Goal: Task Accomplishment & Management: Manage account settings

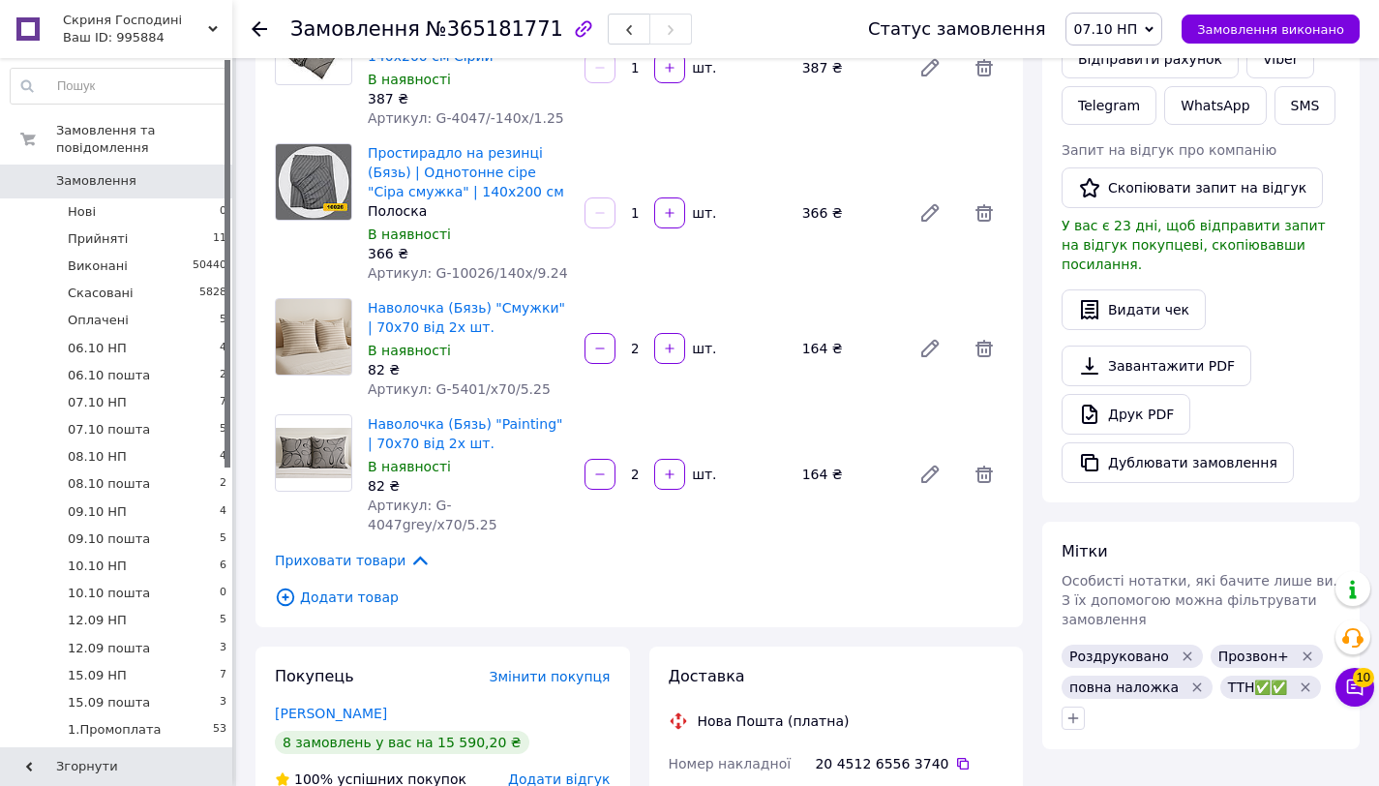
scroll to position [1295, 0]
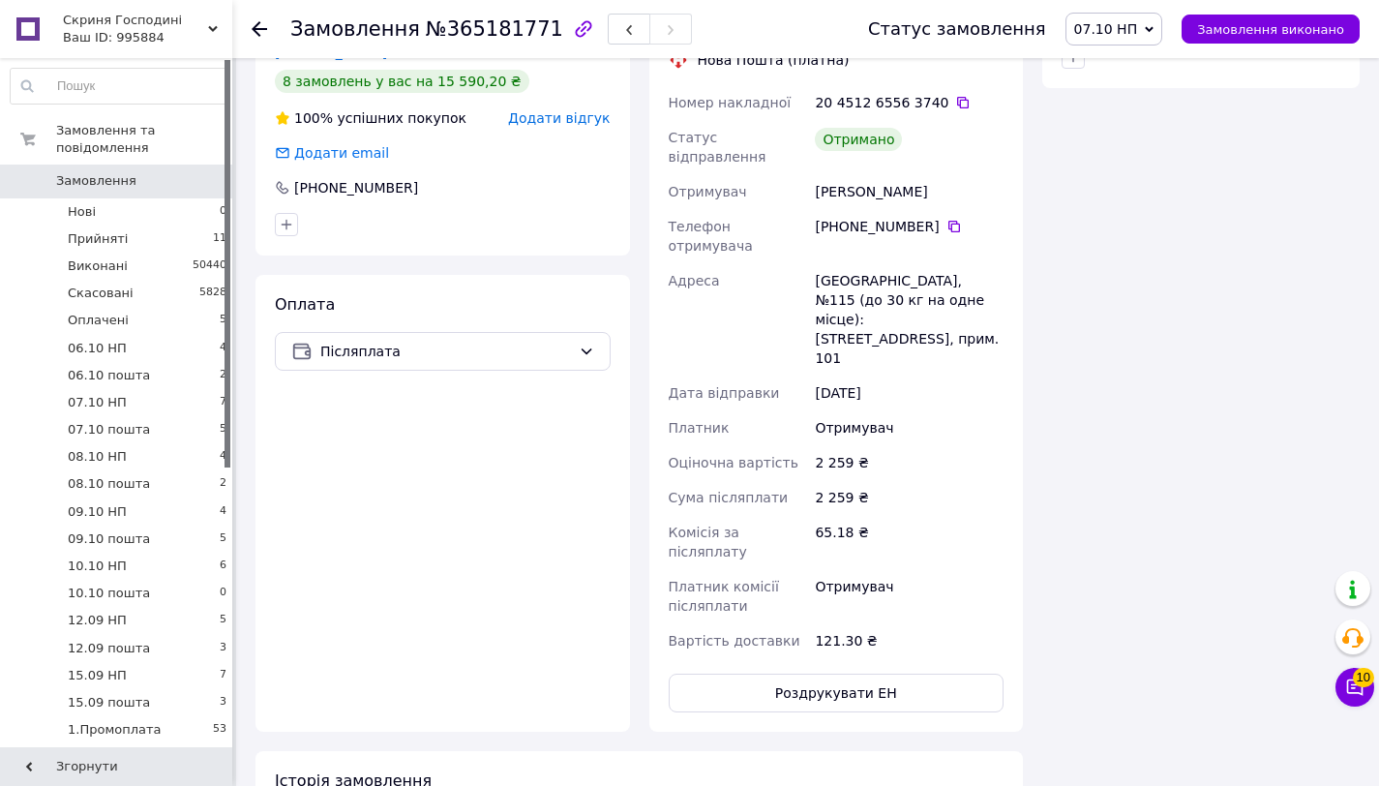
click at [1138, 34] on span "07.10 НП" at bounding box center [1106, 28] width 64 height 15
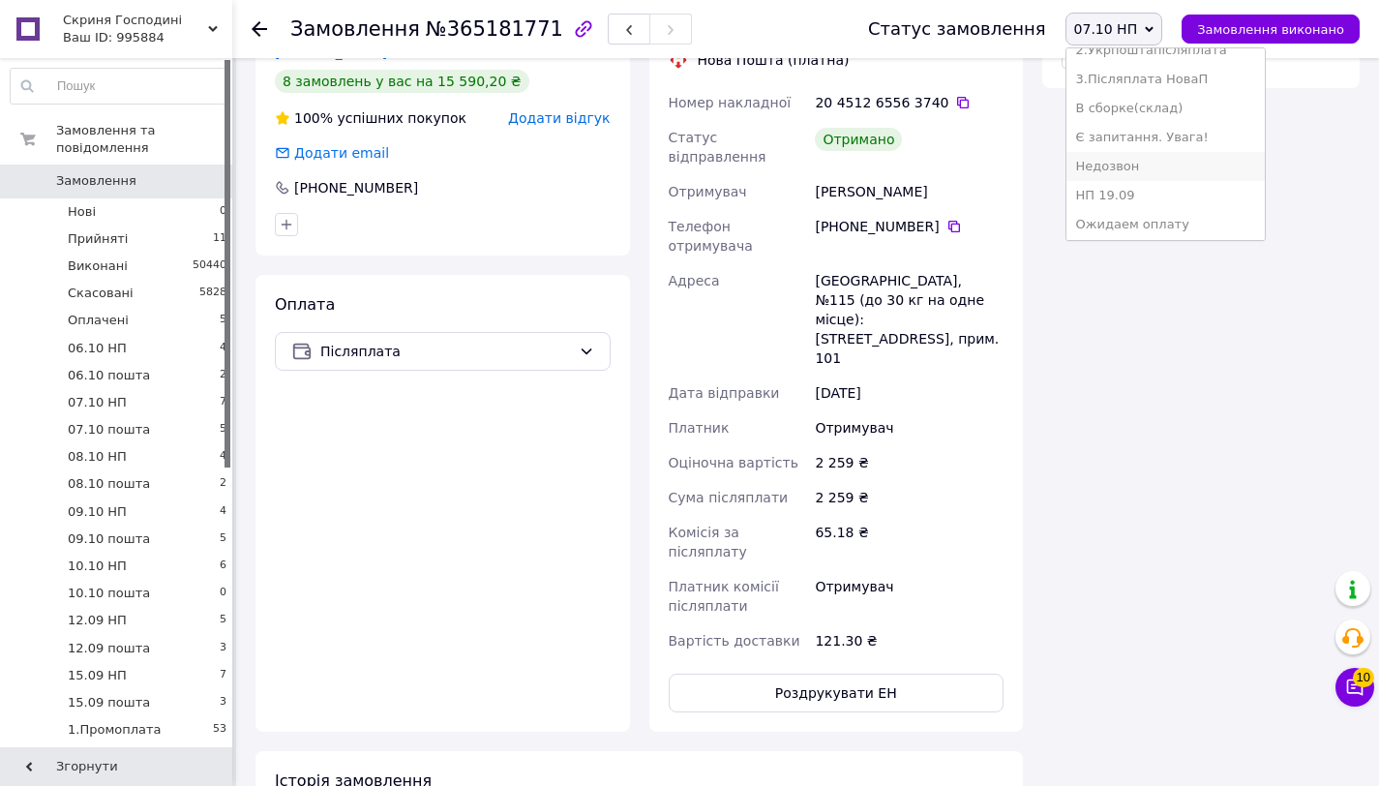
scroll to position [536, 0]
click at [1182, 78] on li "3.Післяплата НоваП" at bounding box center [1165, 83] width 198 height 29
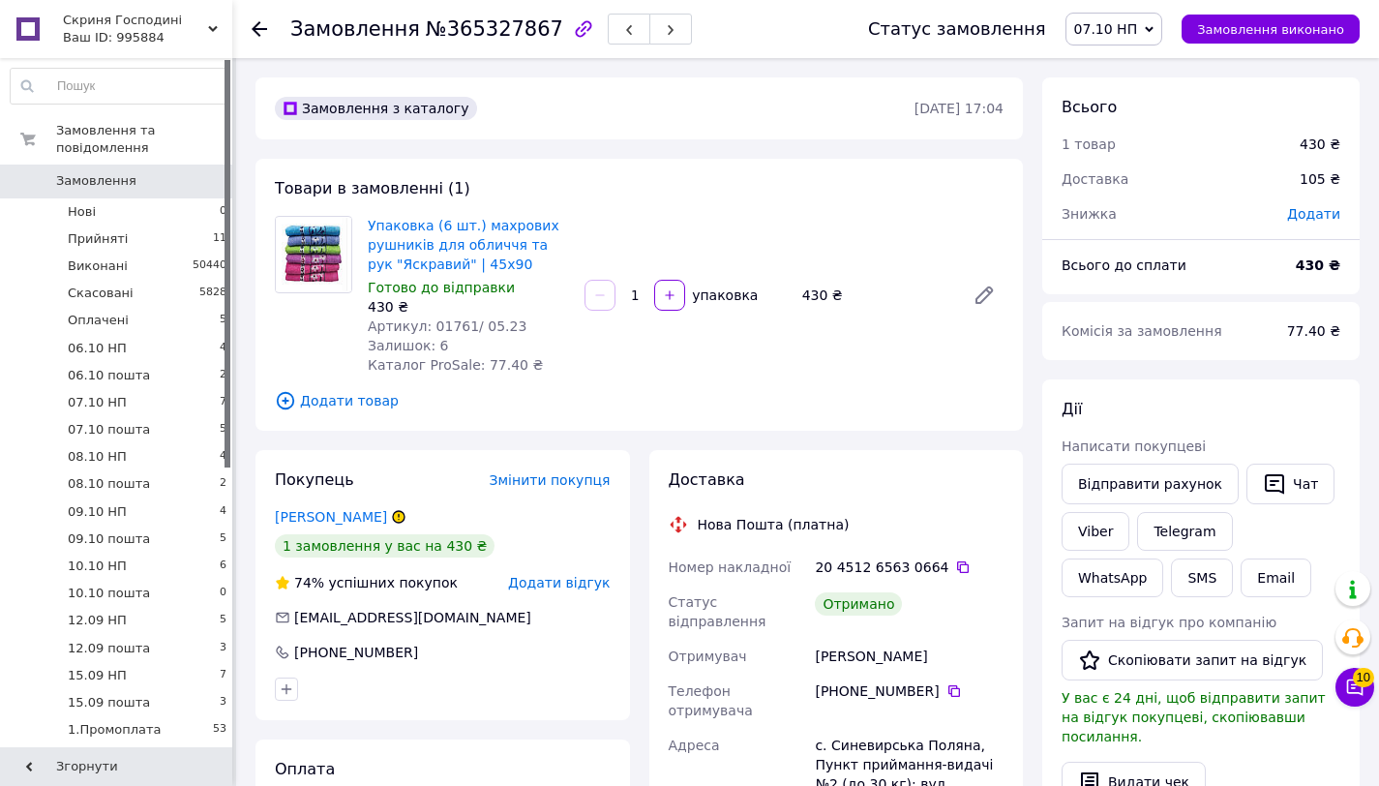
click at [1151, 27] on span "07.10 НП" at bounding box center [1114, 29] width 98 height 33
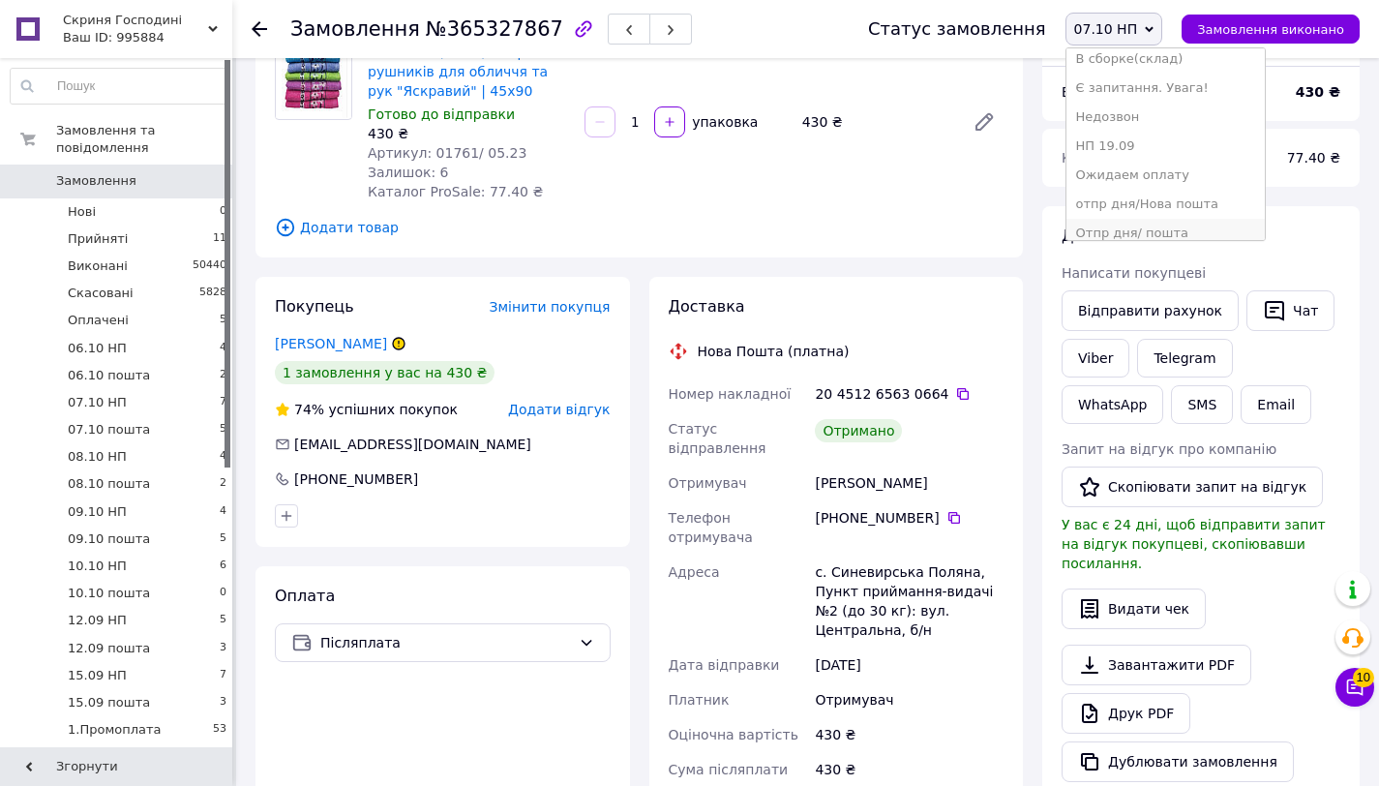
scroll to position [405, 0]
click at [1154, 208] on li "3.Післяплата НоваП" at bounding box center [1165, 213] width 198 height 29
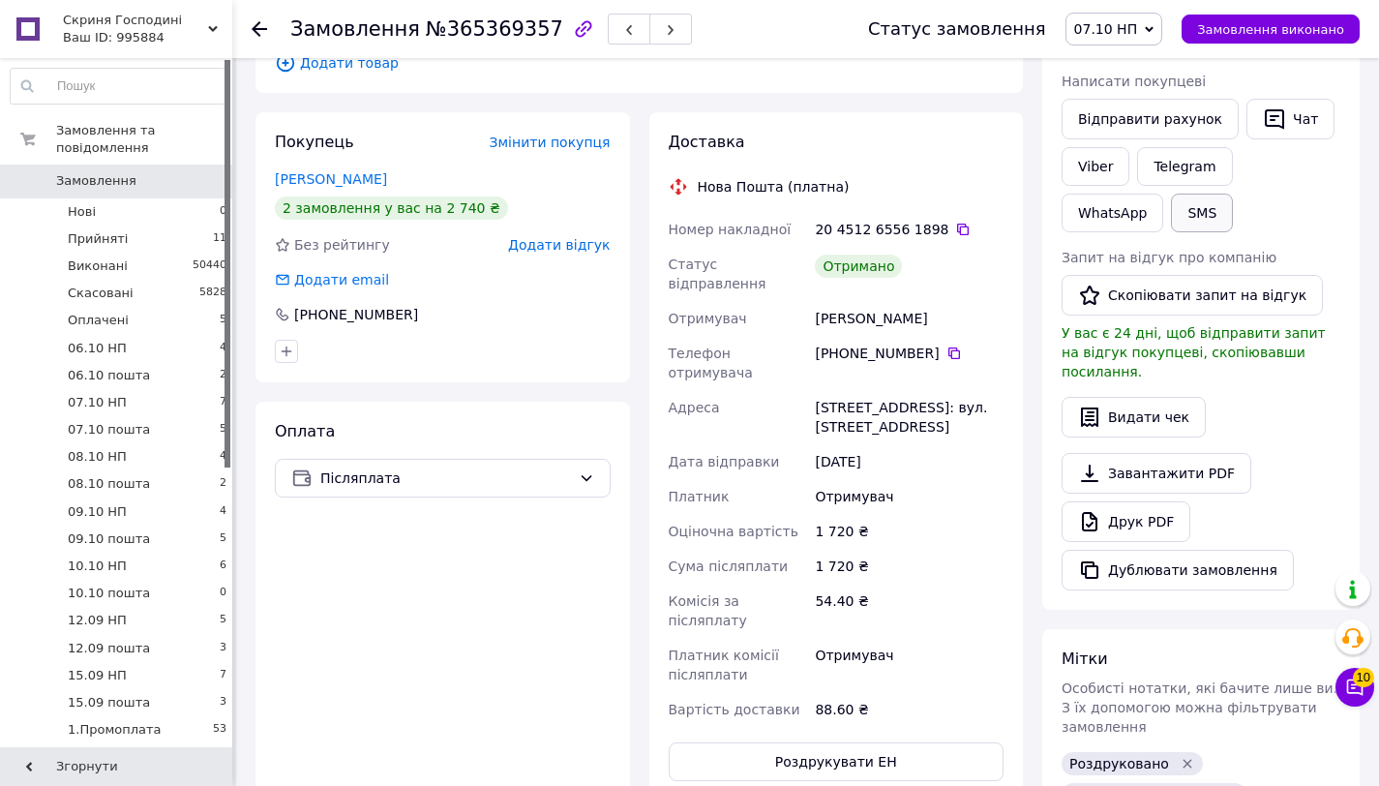
scroll to position [364, 0]
click at [1138, 21] on span "07.10 НП" at bounding box center [1106, 28] width 64 height 15
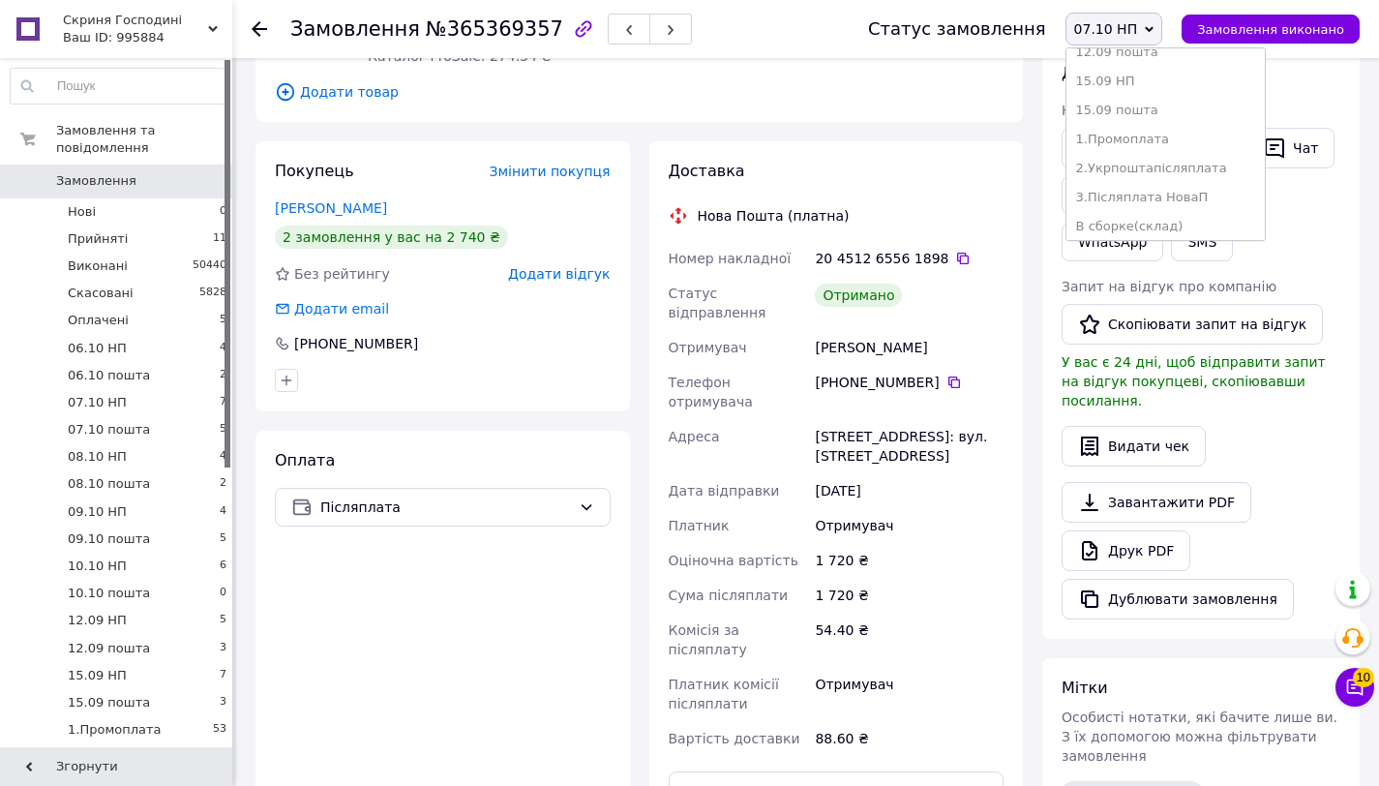
scroll to position [456, 0]
click at [1181, 171] on li "3.Післяплата НоваП" at bounding box center [1165, 163] width 198 height 29
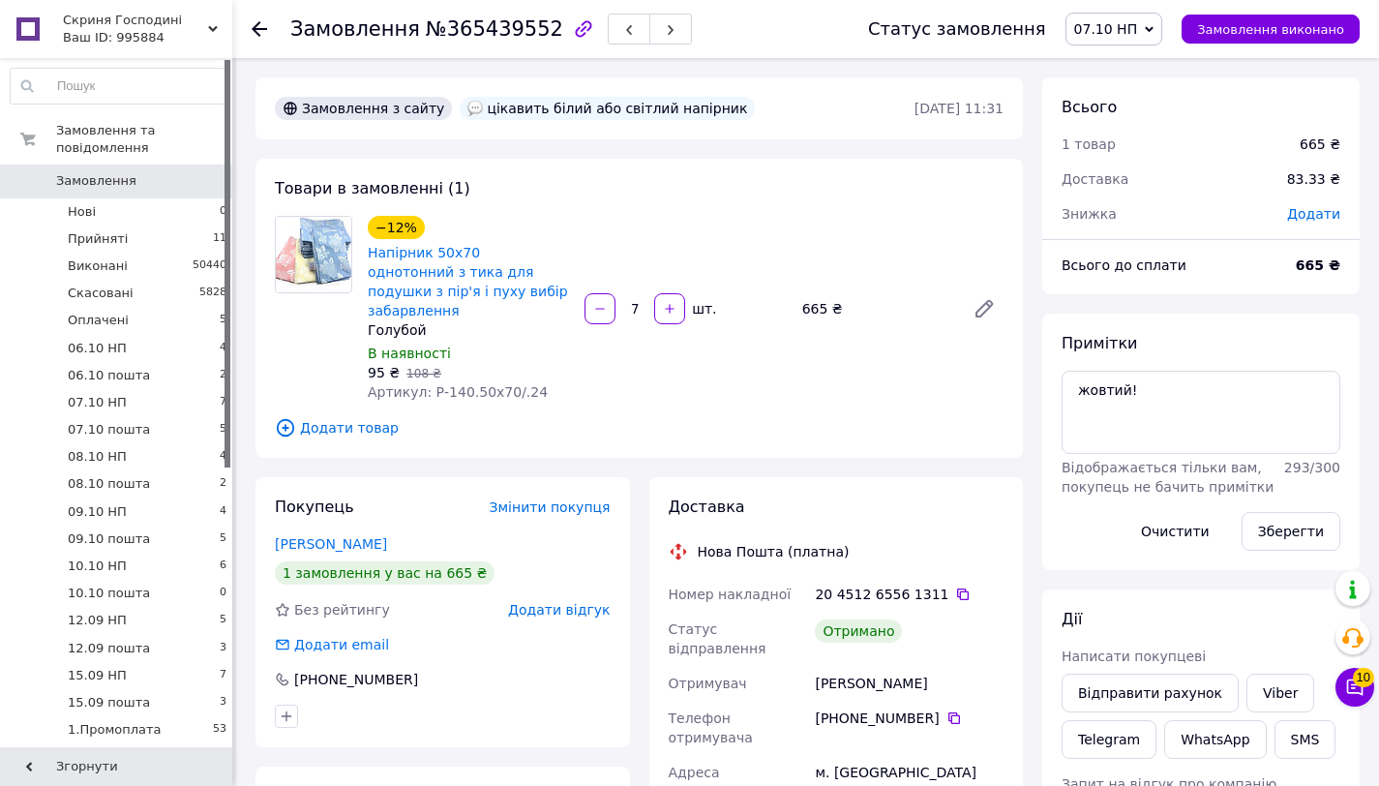
click at [1136, 33] on span "07.10 НП" at bounding box center [1106, 28] width 64 height 15
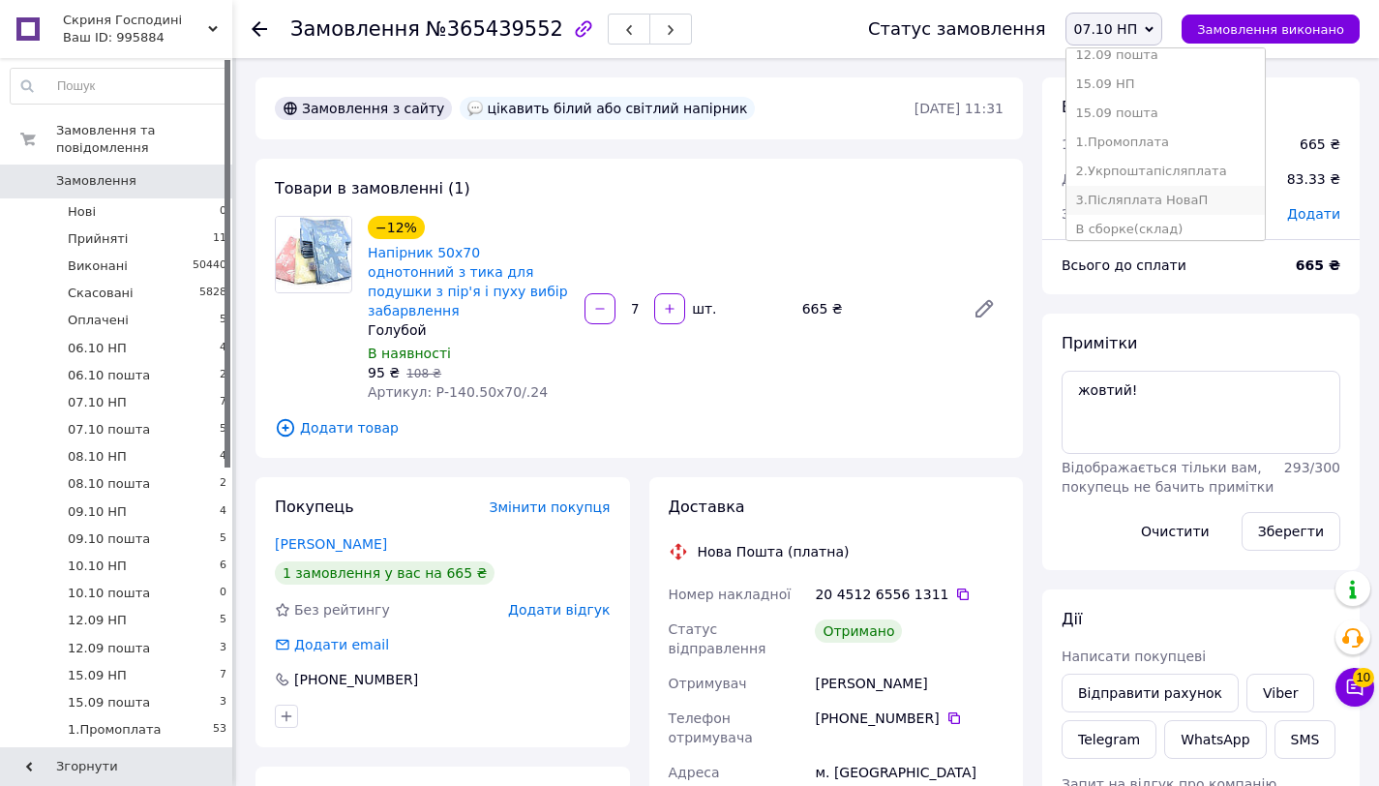
click at [1204, 199] on li "3.Післяплата НоваП" at bounding box center [1165, 200] width 198 height 29
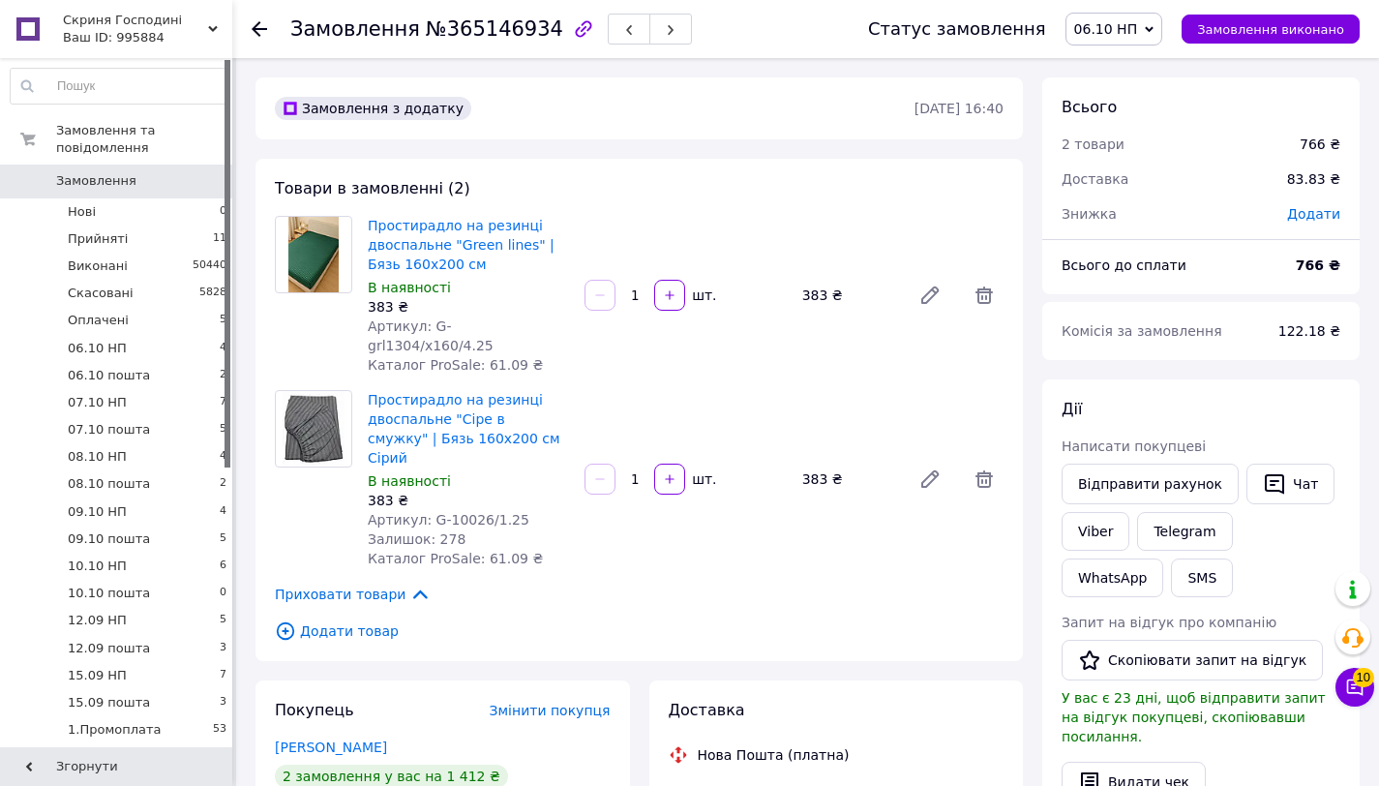
click at [1138, 36] on span "06.10 НП" at bounding box center [1106, 28] width 64 height 15
click at [1181, 211] on li "3.Післяплата НоваП" at bounding box center [1165, 220] width 198 height 29
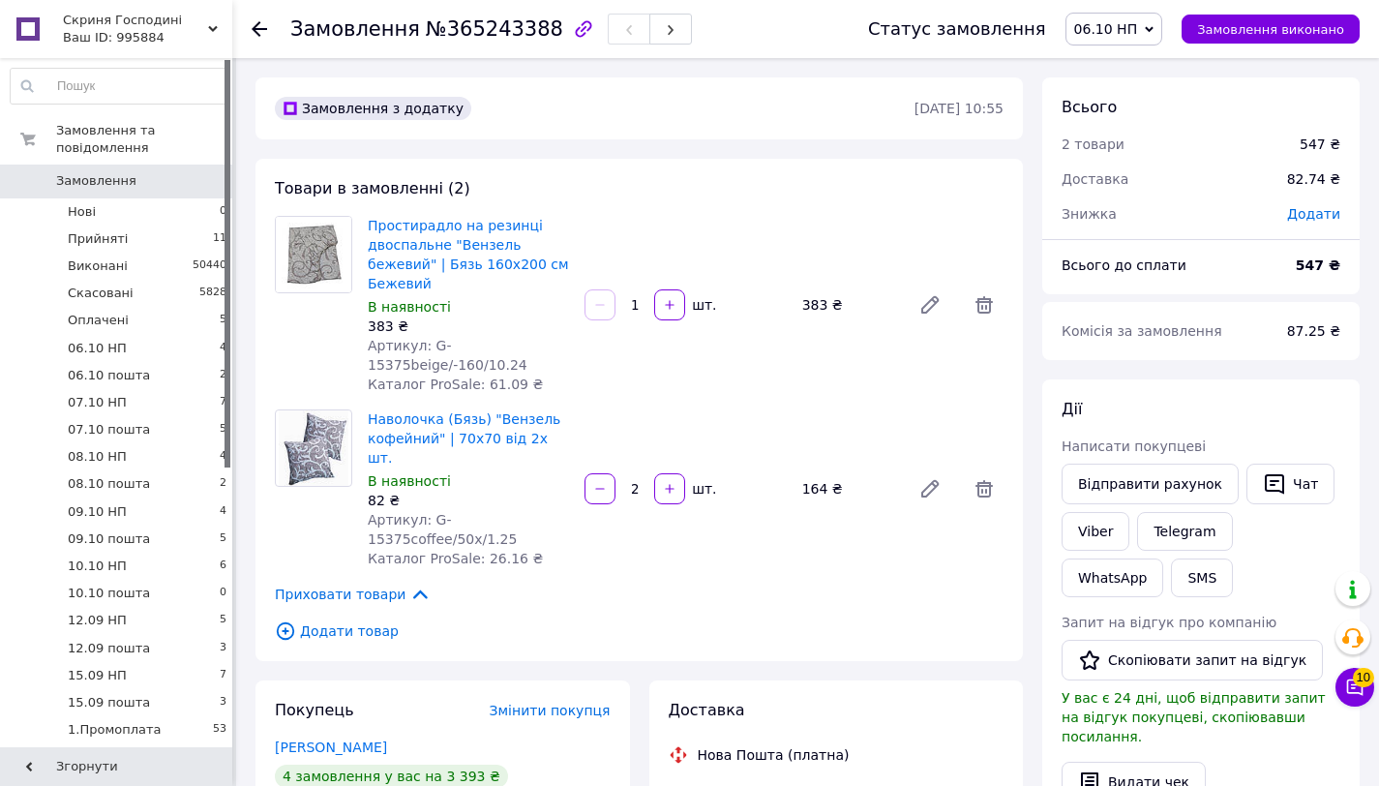
click at [1138, 32] on span "06.10 НП" at bounding box center [1106, 28] width 64 height 15
click at [1184, 226] on li "3.Післяплата НоваП" at bounding box center [1165, 225] width 198 height 29
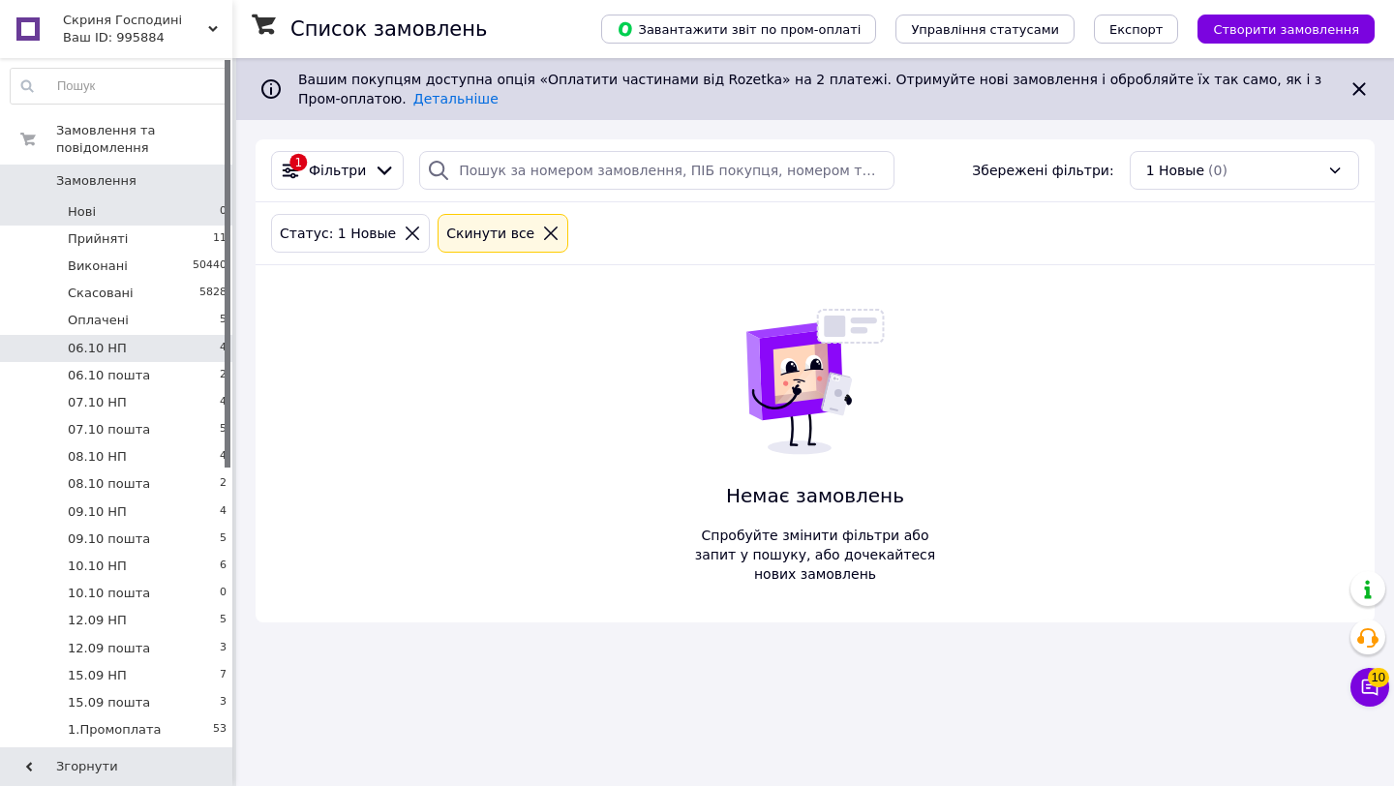
click at [160, 351] on li "06.10 НП 4" at bounding box center [119, 348] width 238 height 27
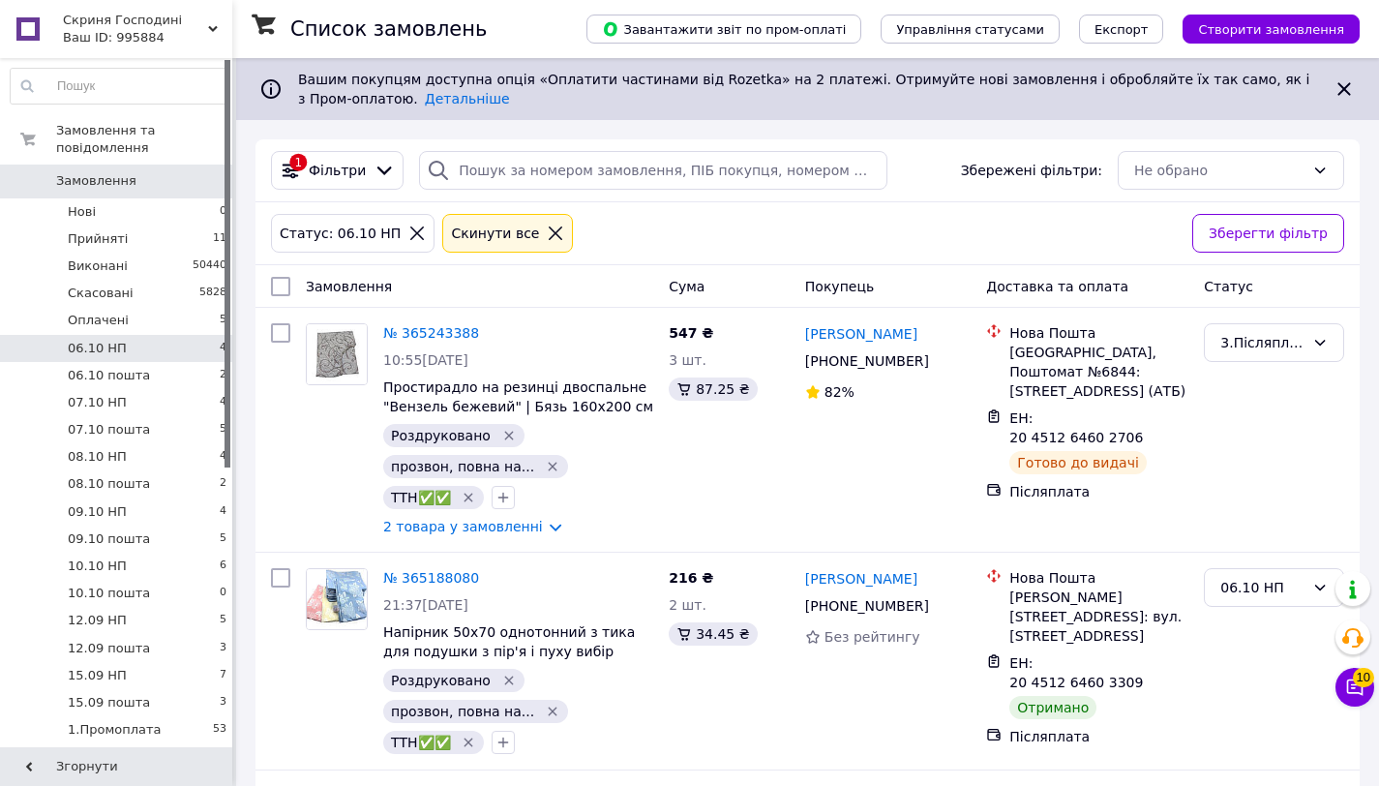
click at [547, 236] on icon at bounding box center [555, 233] width 17 height 17
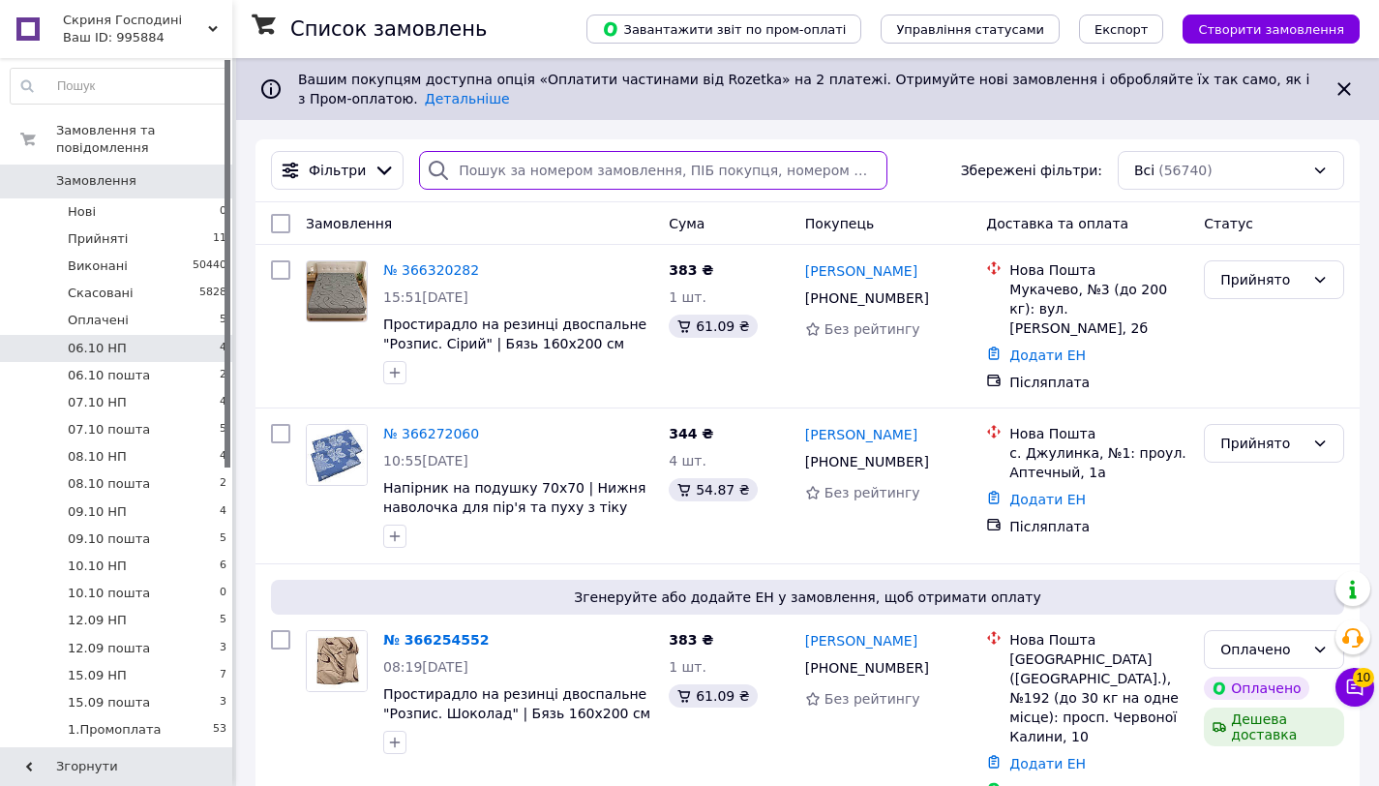
click at [535, 175] on input "search" at bounding box center [653, 170] width 468 height 39
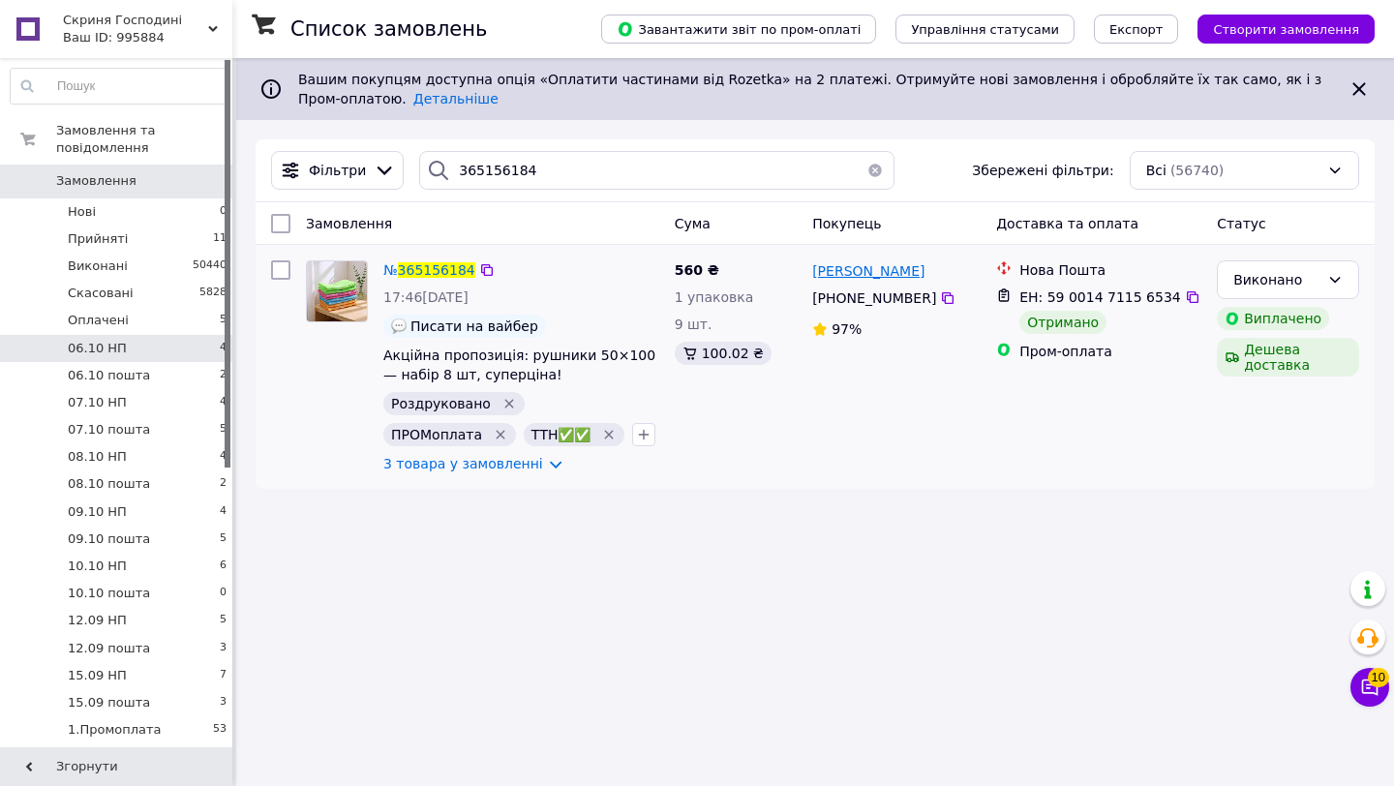
drag, startPoint x: 927, startPoint y: 269, endPoint x: 814, endPoint y: 269, distance: 113.2
click at [814, 269] on div "Мар'яна Романина" at bounding box center [896, 270] width 172 height 24
copy span "Мар'яна Романина"
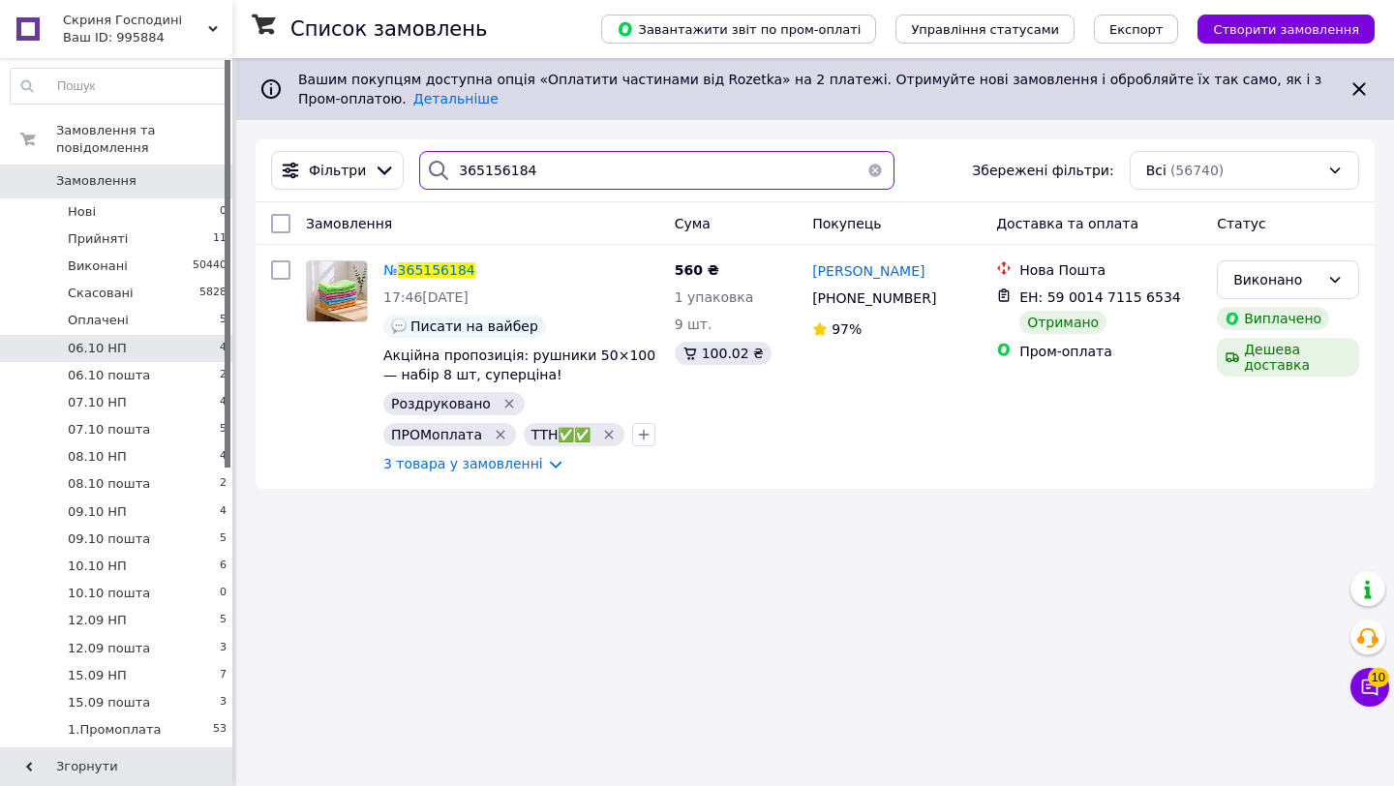
click at [566, 176] on input "365156184" at bounding box center [656, 170] width 475 height 39
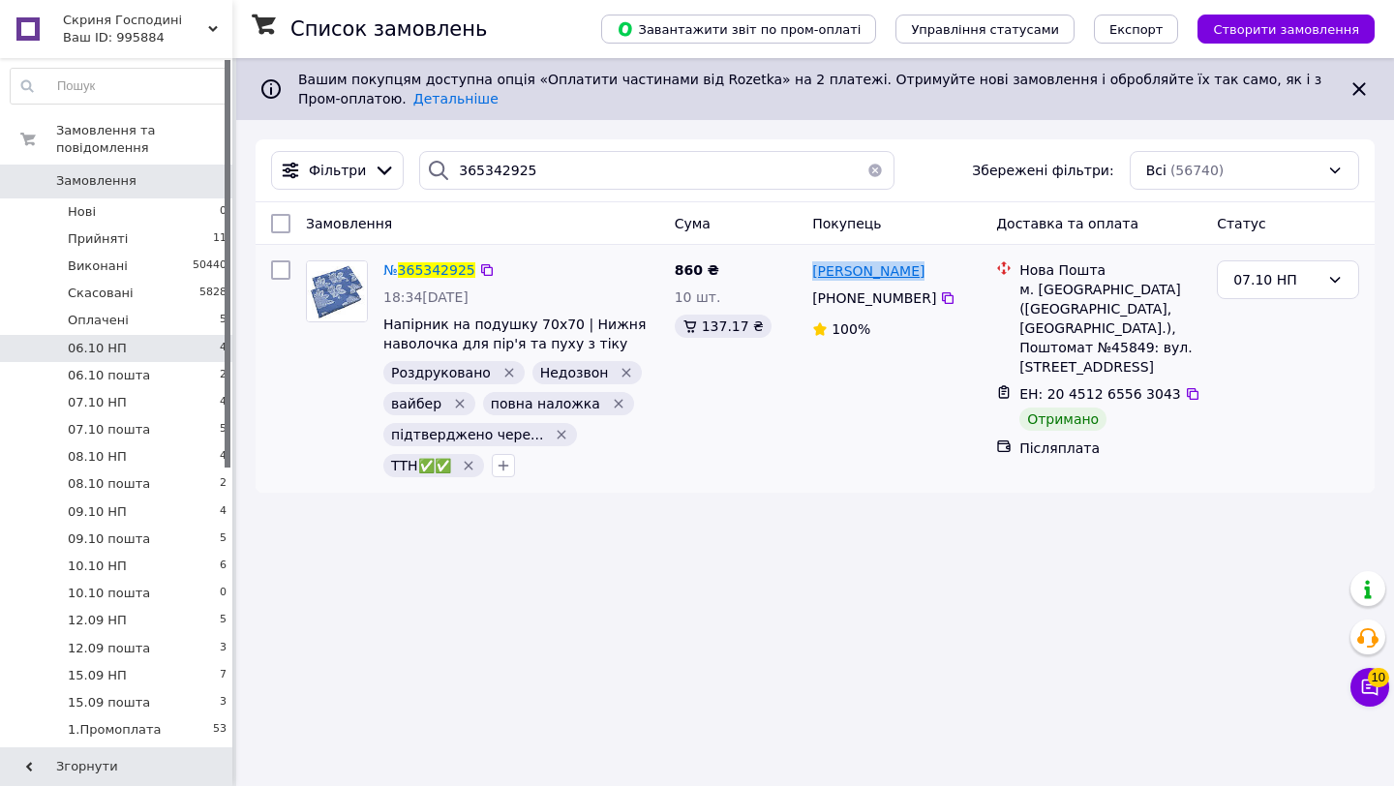
drag, startPoint x: 925, startPoint y: 272, endPoint x: 813, endPoint y: 270, distance: 112.3
click at [813, 270] on div "Юлія Чубикіна" at bounding box center [896, 270] width 172 height 24
copy span "Юлія Чубикіна"
click at [1272, 279] on div "07.10 НП" at bounding box center [1276, 279] width 86 height 21
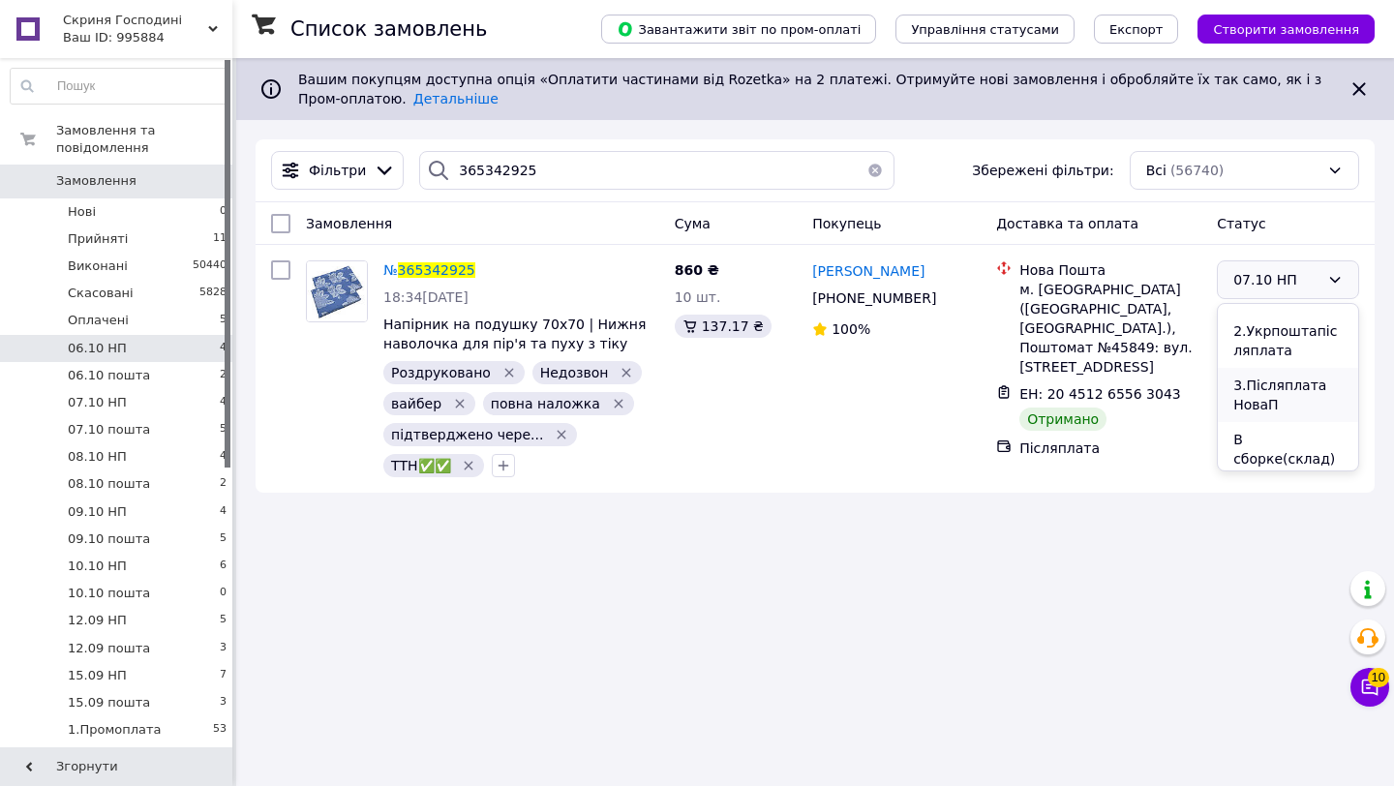
click at [1309, 388] on li "3.Післяплата НоваП" at bounding box center [1287, 395] width 140 height 54
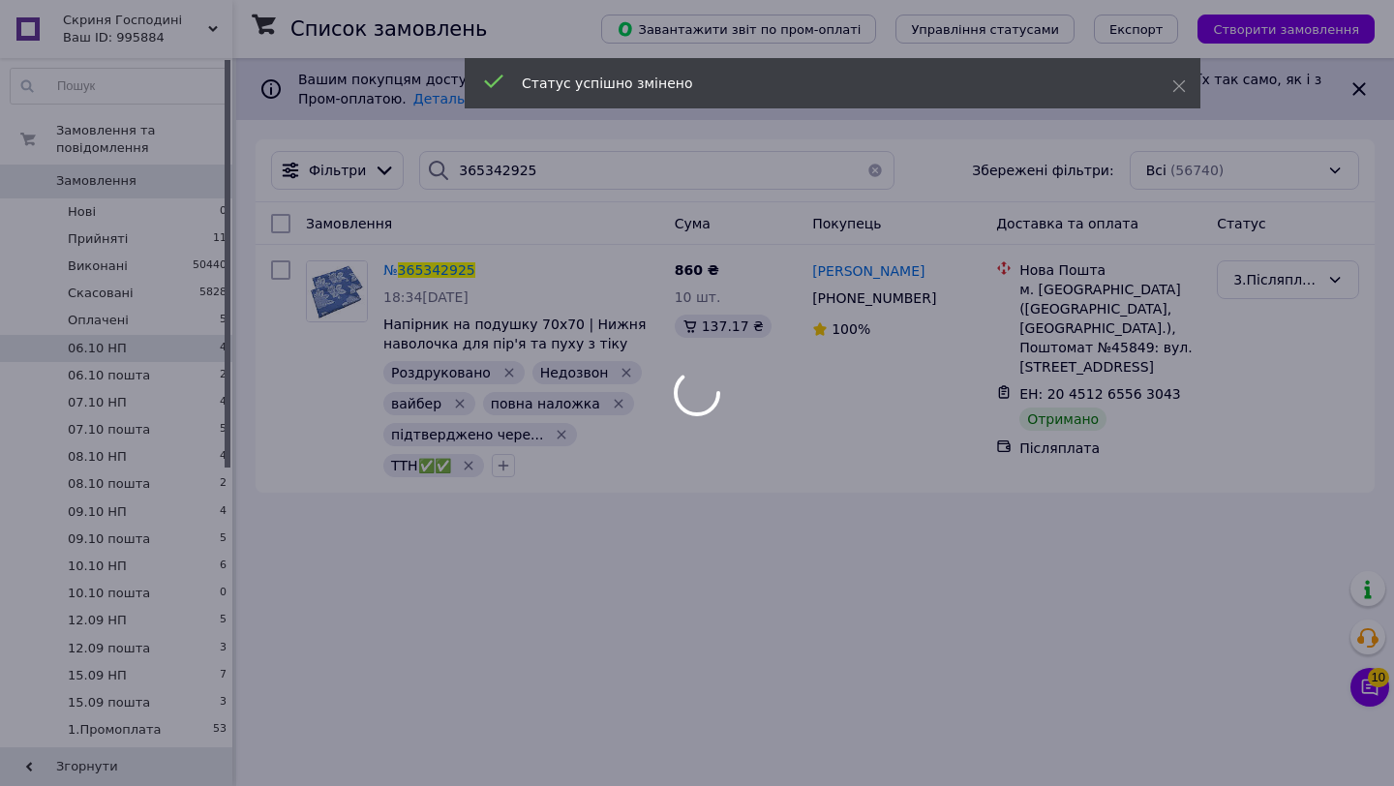
click at [569, 165] on div at bounding box center [697, 393] width 1394 height 786
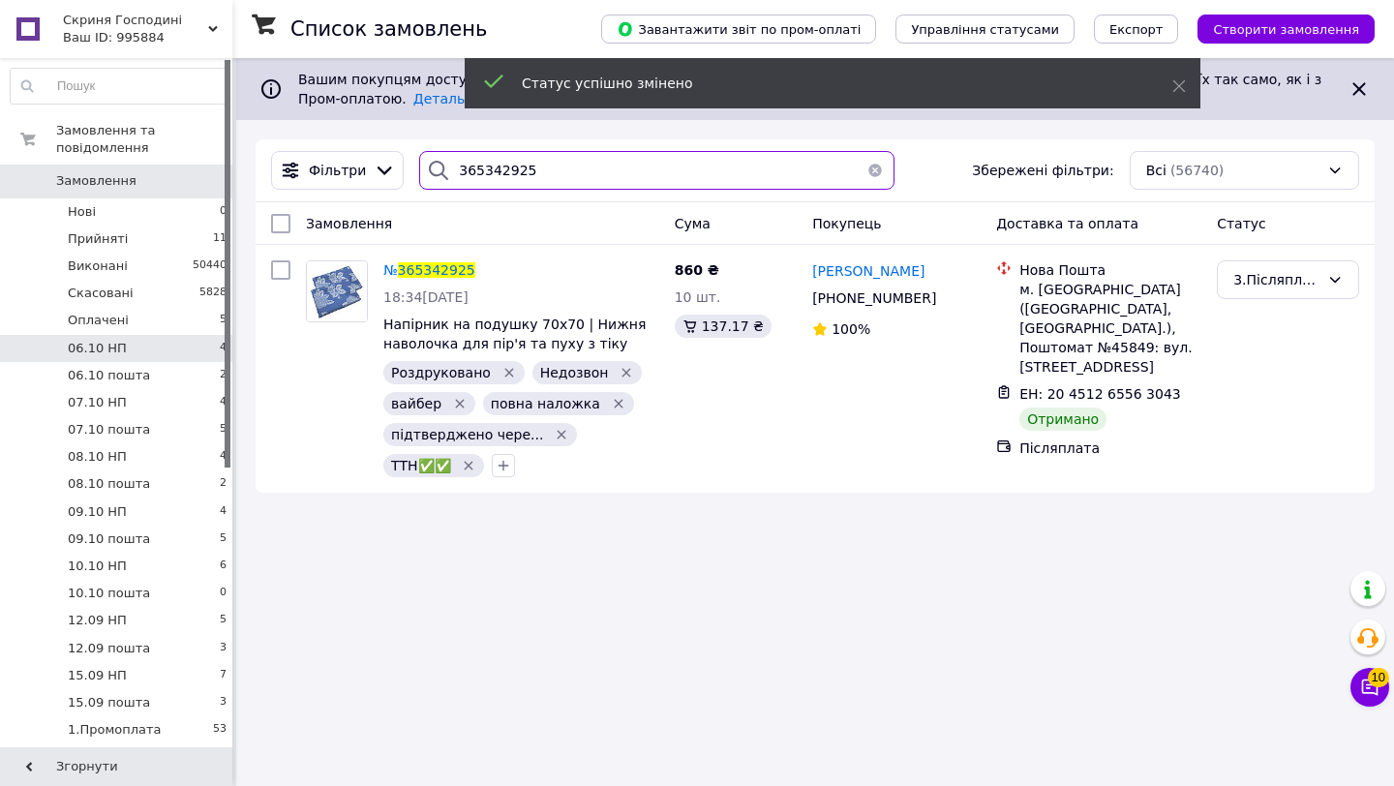
click at [567, 170] on input "365342925" at bounding box center [656, 170] width 475 height 39
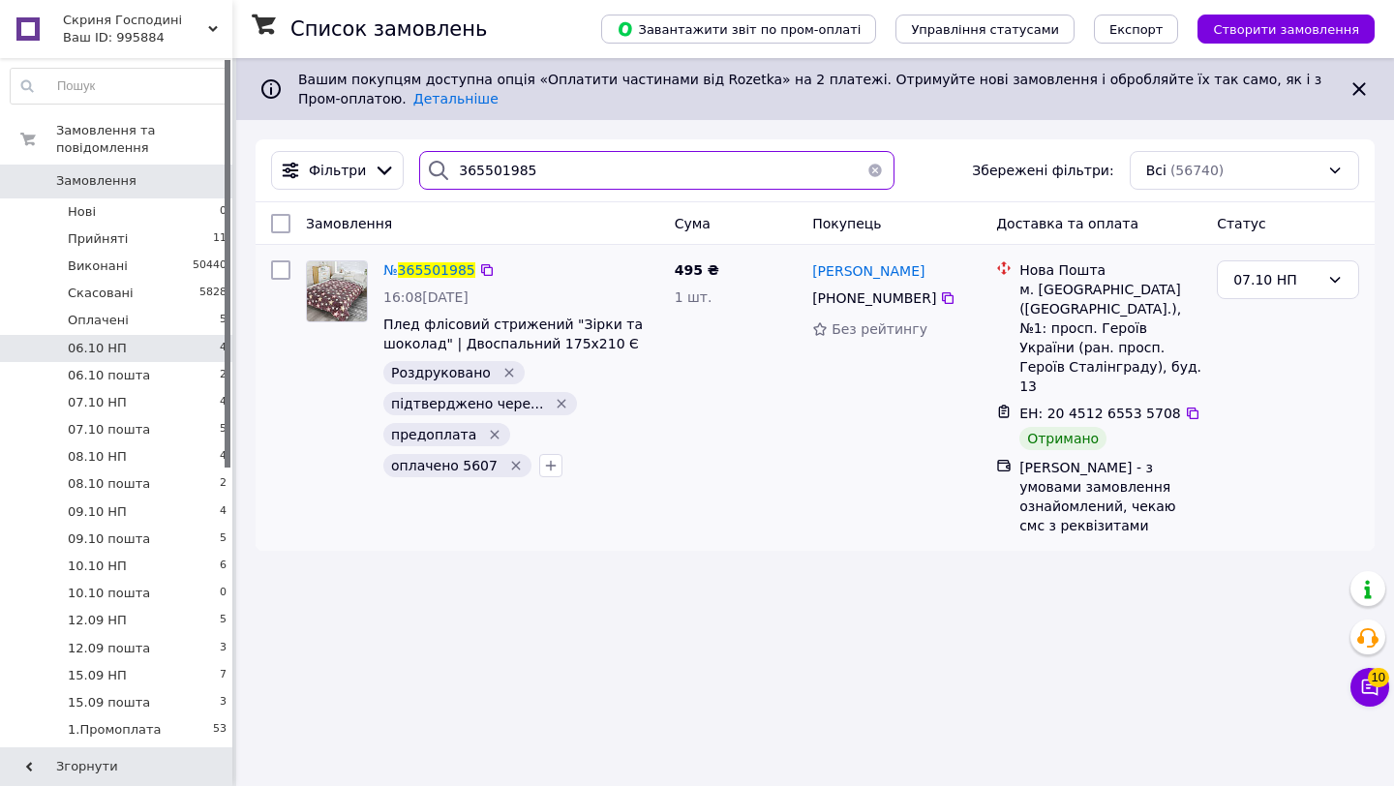
type input "365501985"
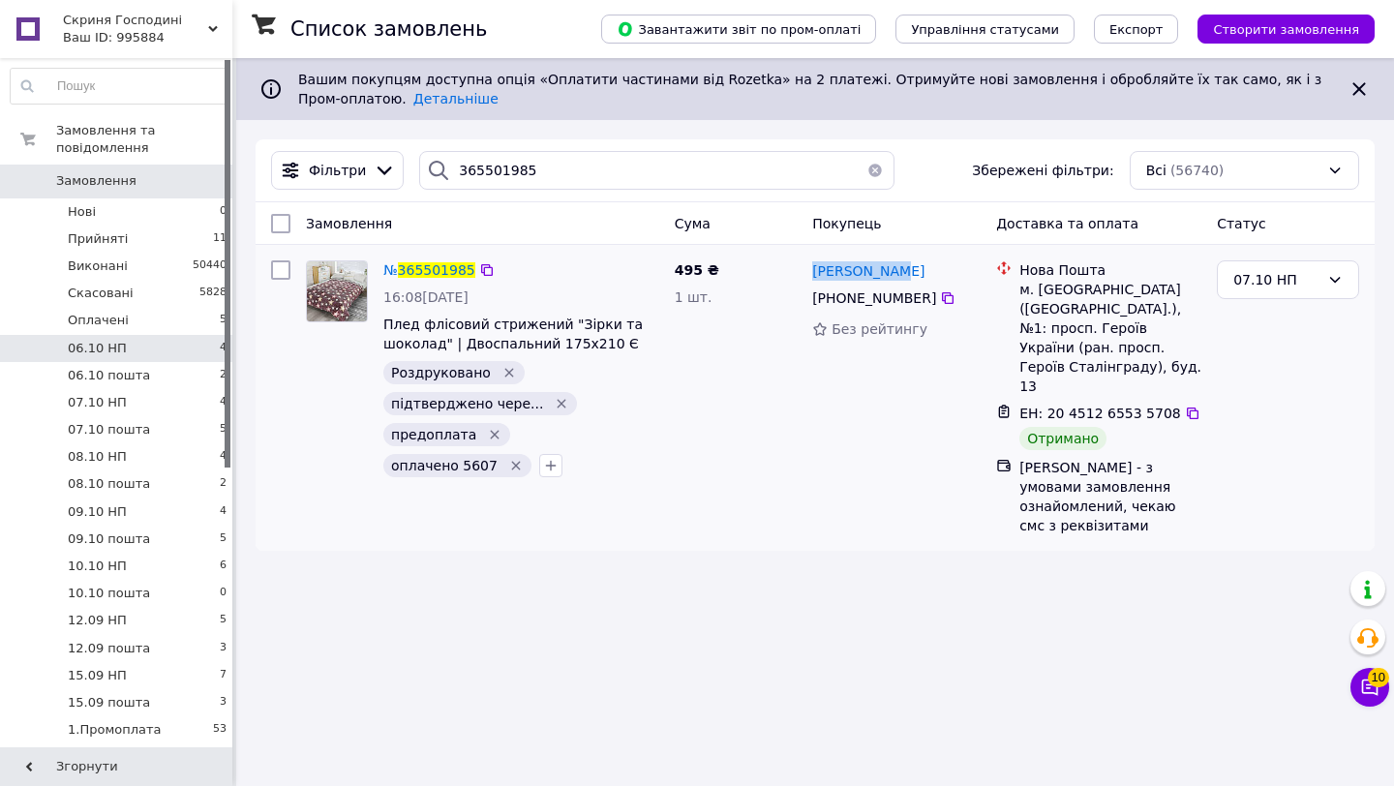
drag, startPoint x: 908, startPoint y: 271, endPoint x: 810, endPoint y: 268, distance: 97.8
click at [810, 268] on div "Топор Ольга" at bounding box center [896, 270] width 172 height 24
copy span "Топор Ольга"
click at [1307, 272] on div "07.10 НП" at bounding box center [1276, 279] width 86 height 21
click at [1293, 359] on li "Виконано" at bounding box center [1287, 356] width 140 height 35
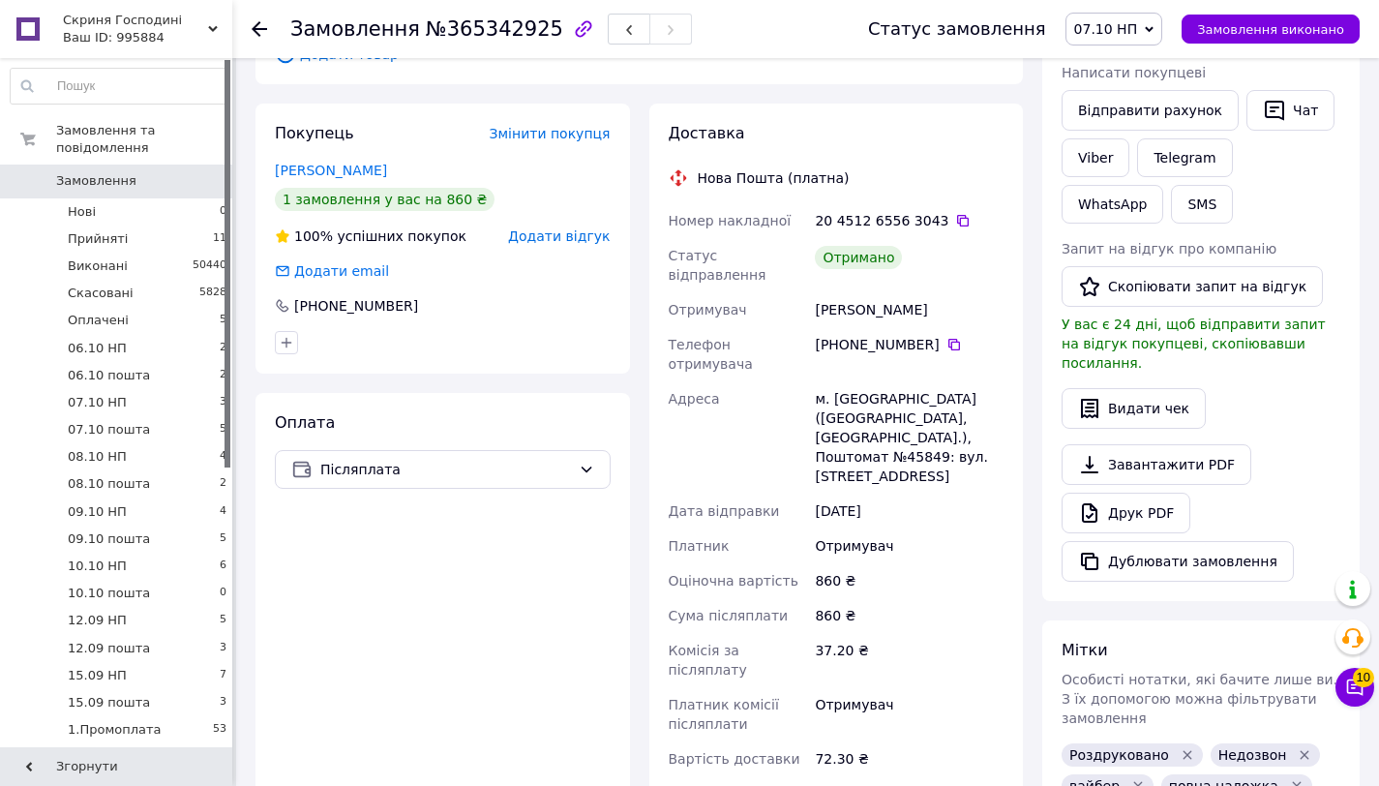
scroll to position [620, 0]
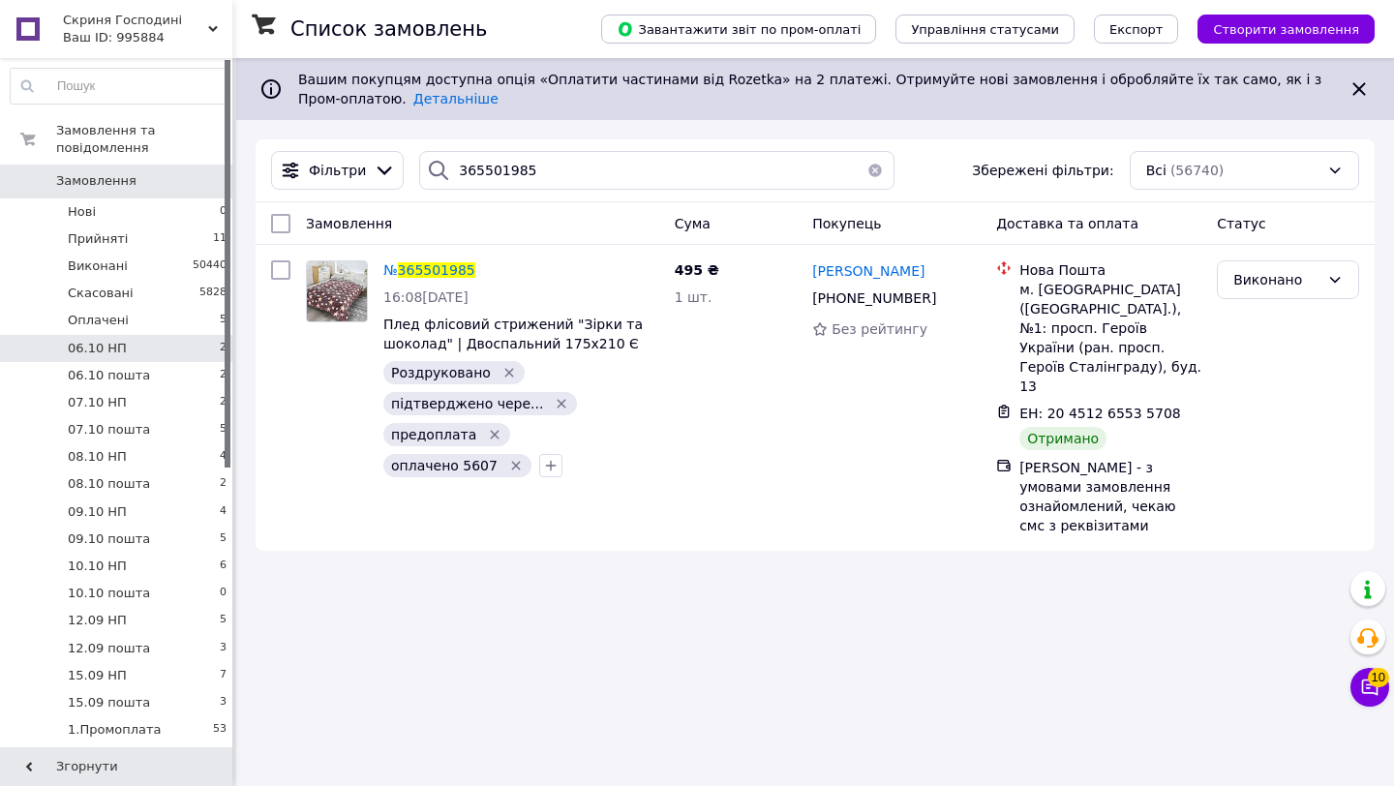
click at [181, 350] on li "06.10 НП 2" at bounding box center [119, 348] width 238 height 27
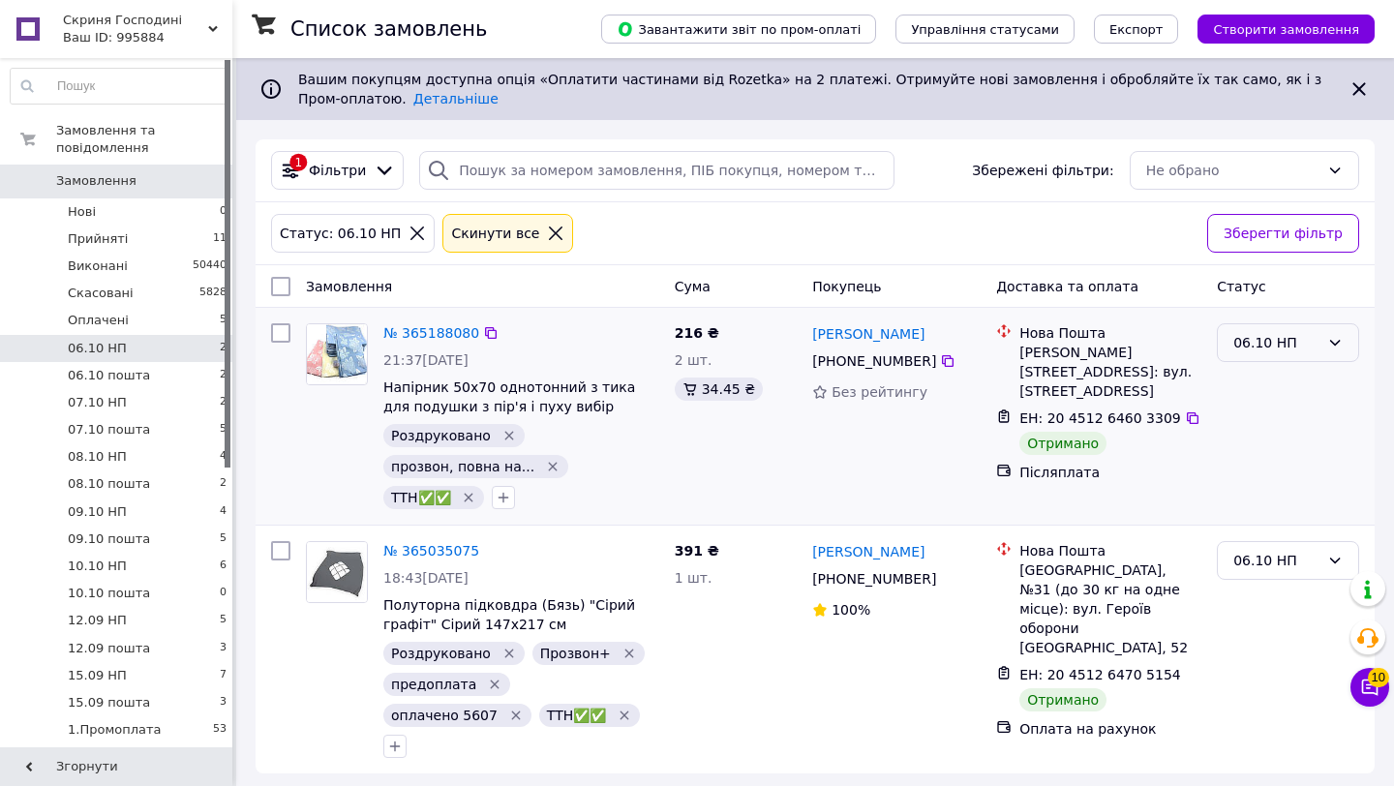
click at [1298, 351] on div "06.10 НП" at bounding box center [1276, 342] width 86 height 21
click at [1259, 426] on li "08.10 НП" at bounding box center [1287, 422] width 140 height 35
click at [1282, 569] on div "06.10 НП" at bounding box center [1276, 560] width 86 height 21
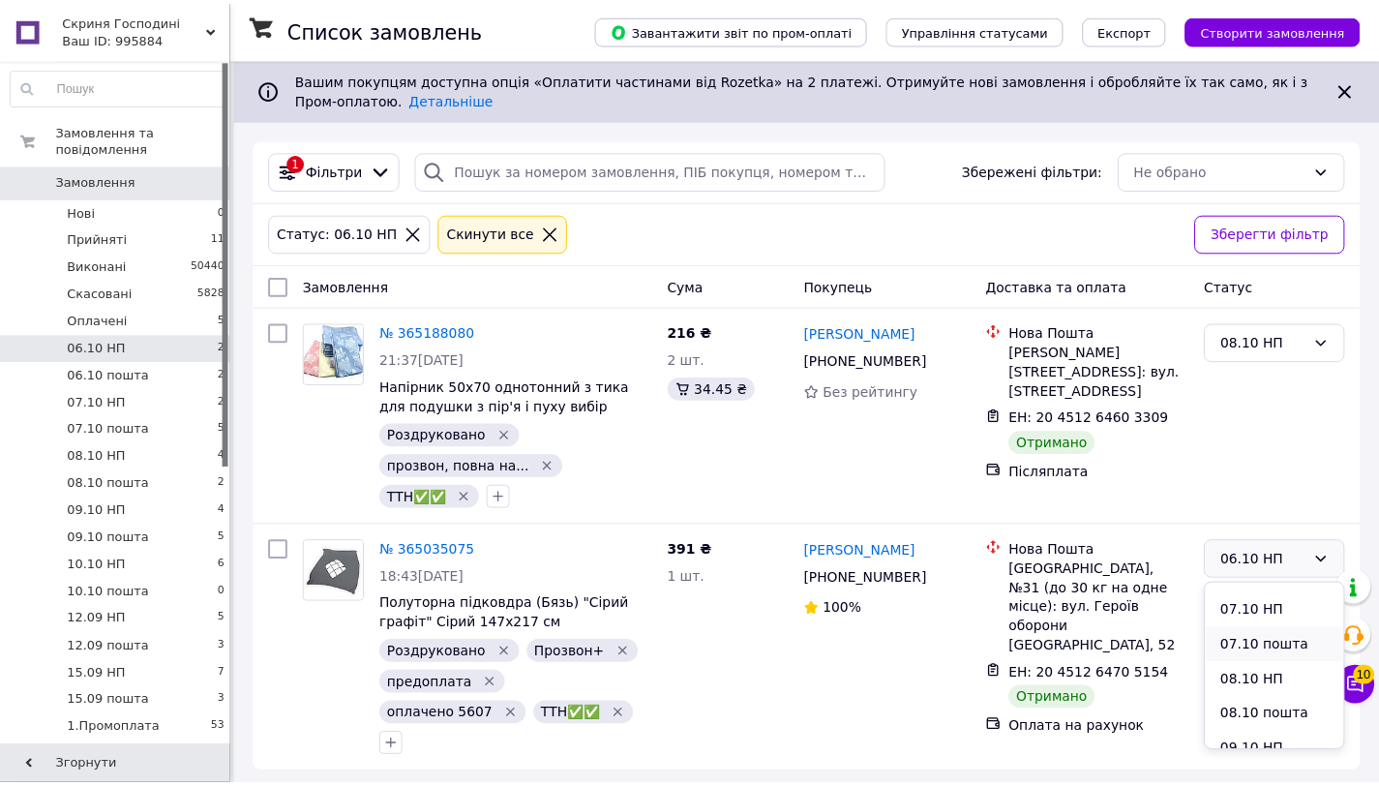
scroll to position [168, 0]
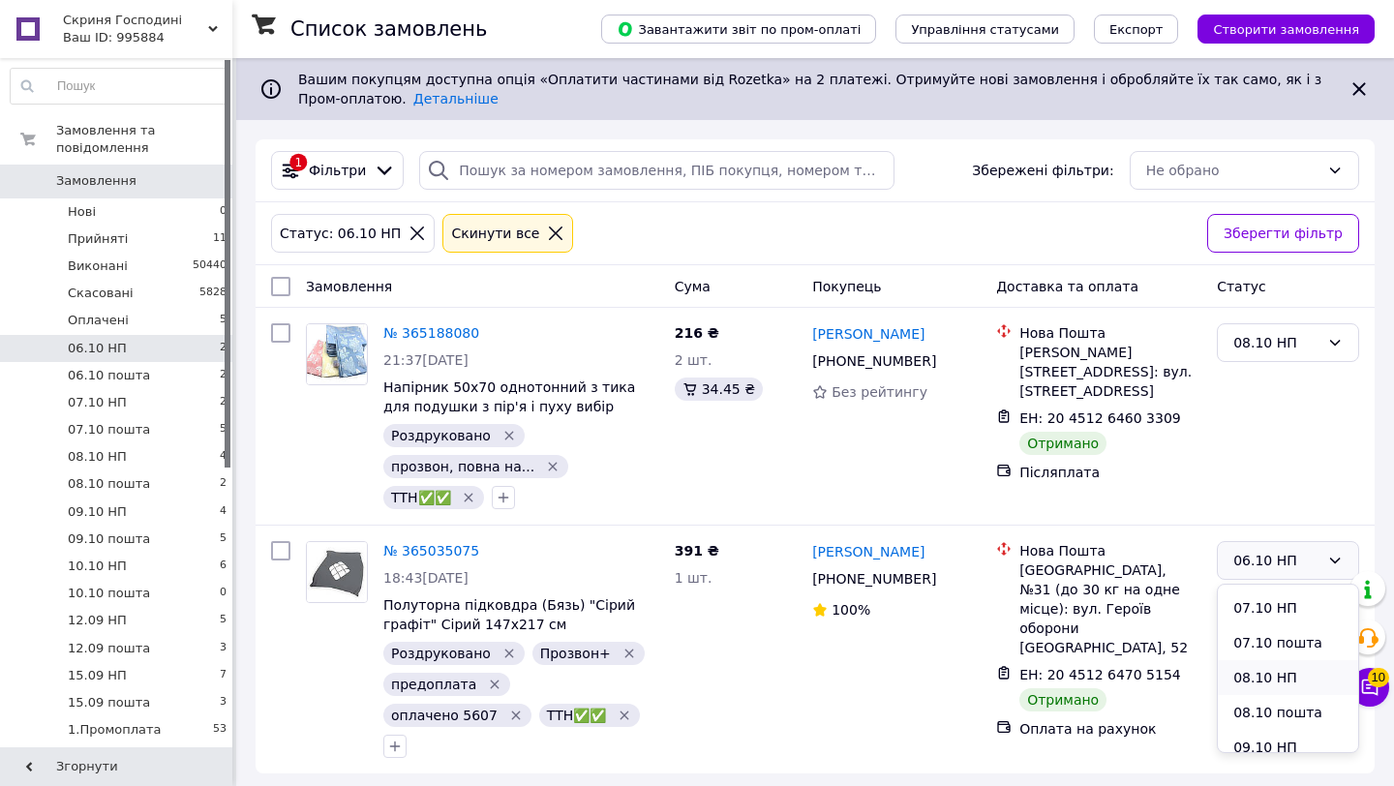
click at [1269, 683] on li "08.10 НП" at bounding box center [1287, 677] width 140 height 35
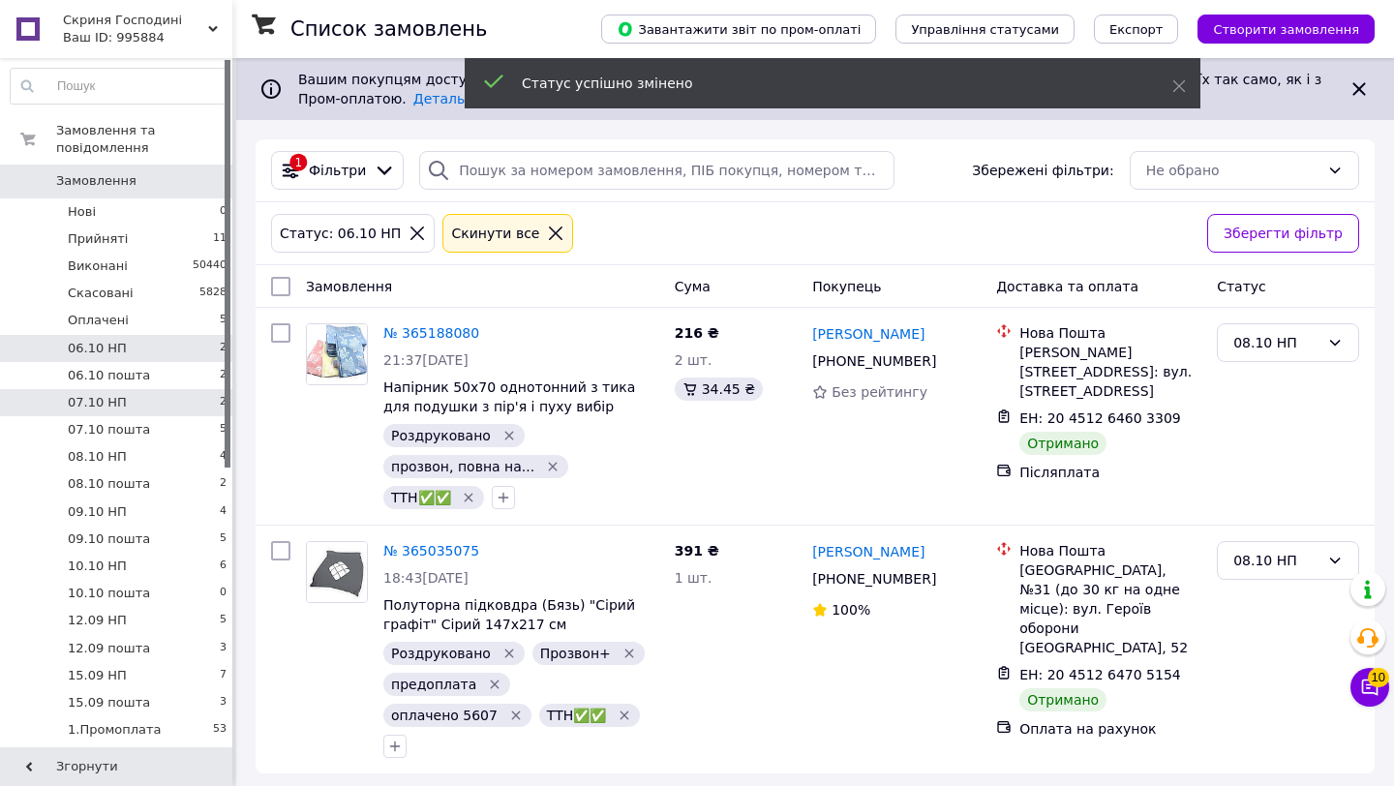
click at [155, 404] on li "07.10 НП 2" at bounding box center [119, 402] width 238 height 27
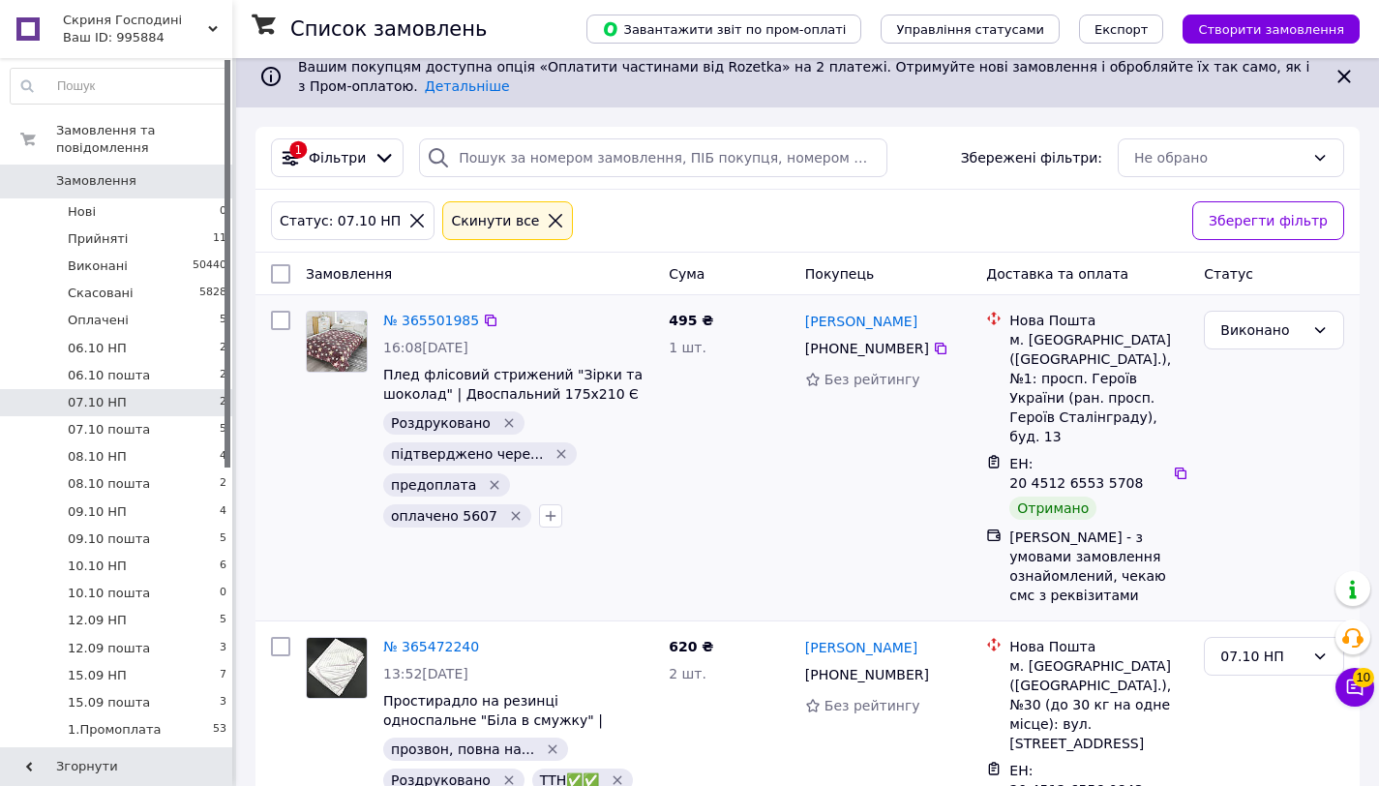
scroll to position [18, 0]
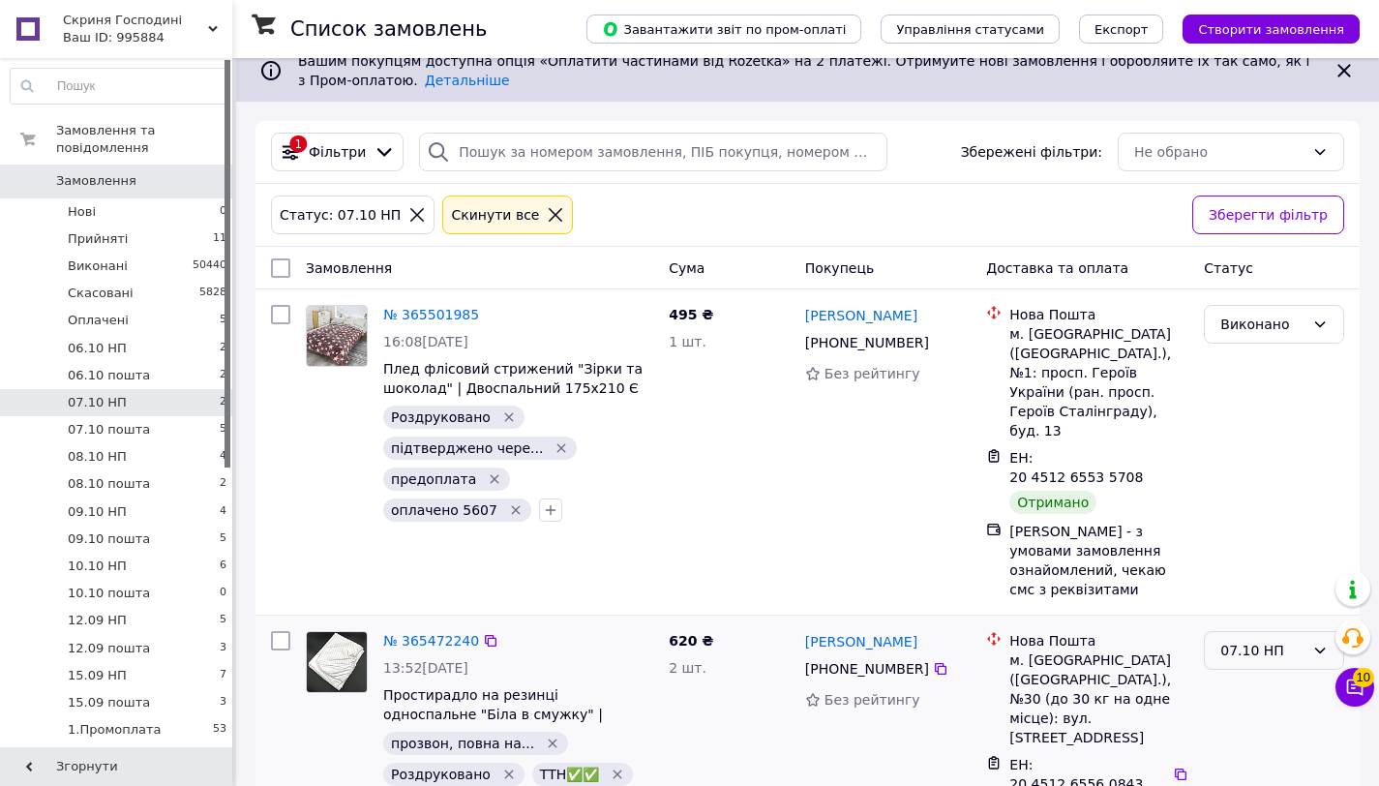
click at [1275, 640] on div "07.10 НП" at bounding box center [1262, 650] width 84 height 21
click at [1264, 705] on li "08.10 НП" at bounding box center [1274, 703] width 138 height 35
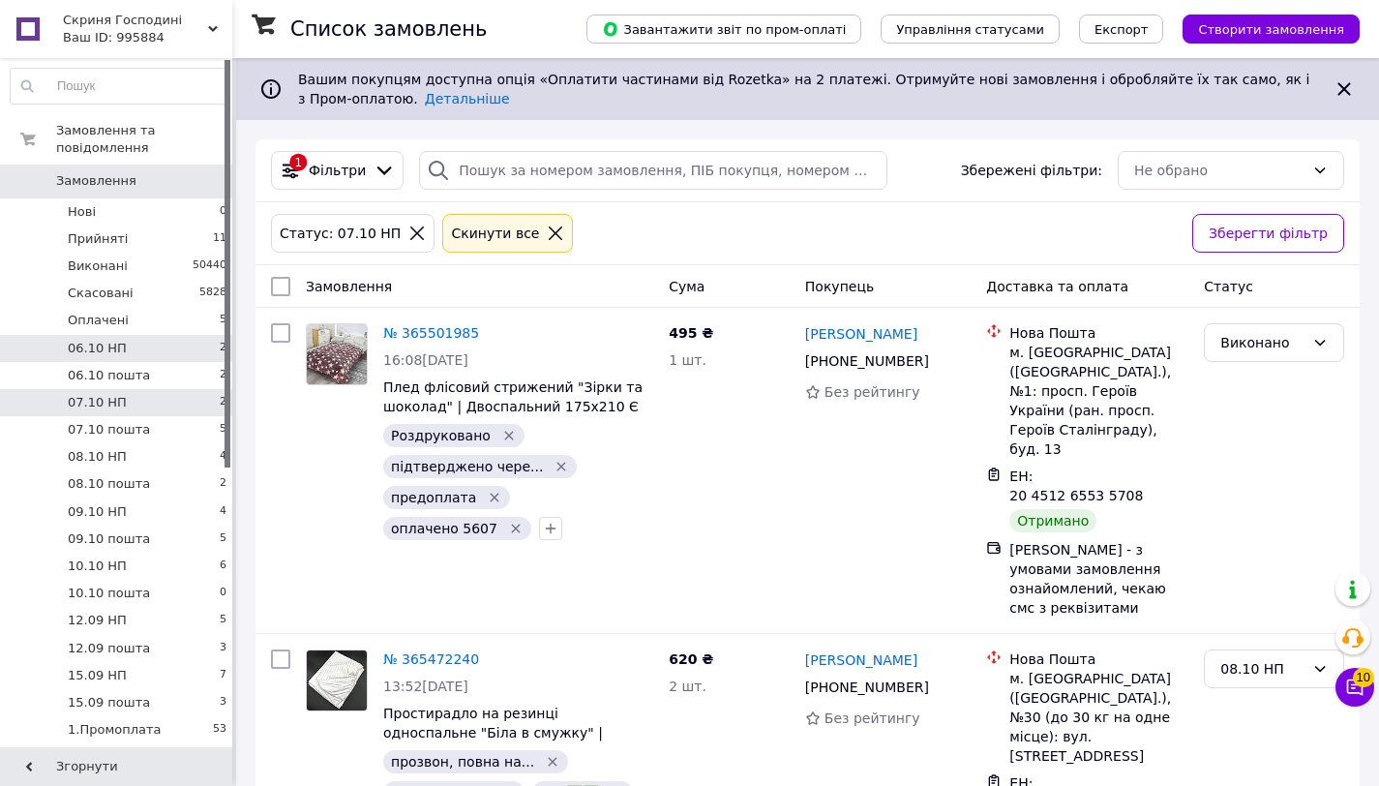
click at [170, 347] on li "06.10 НП 2" at bounding box center [119, 348] width 238 height 27
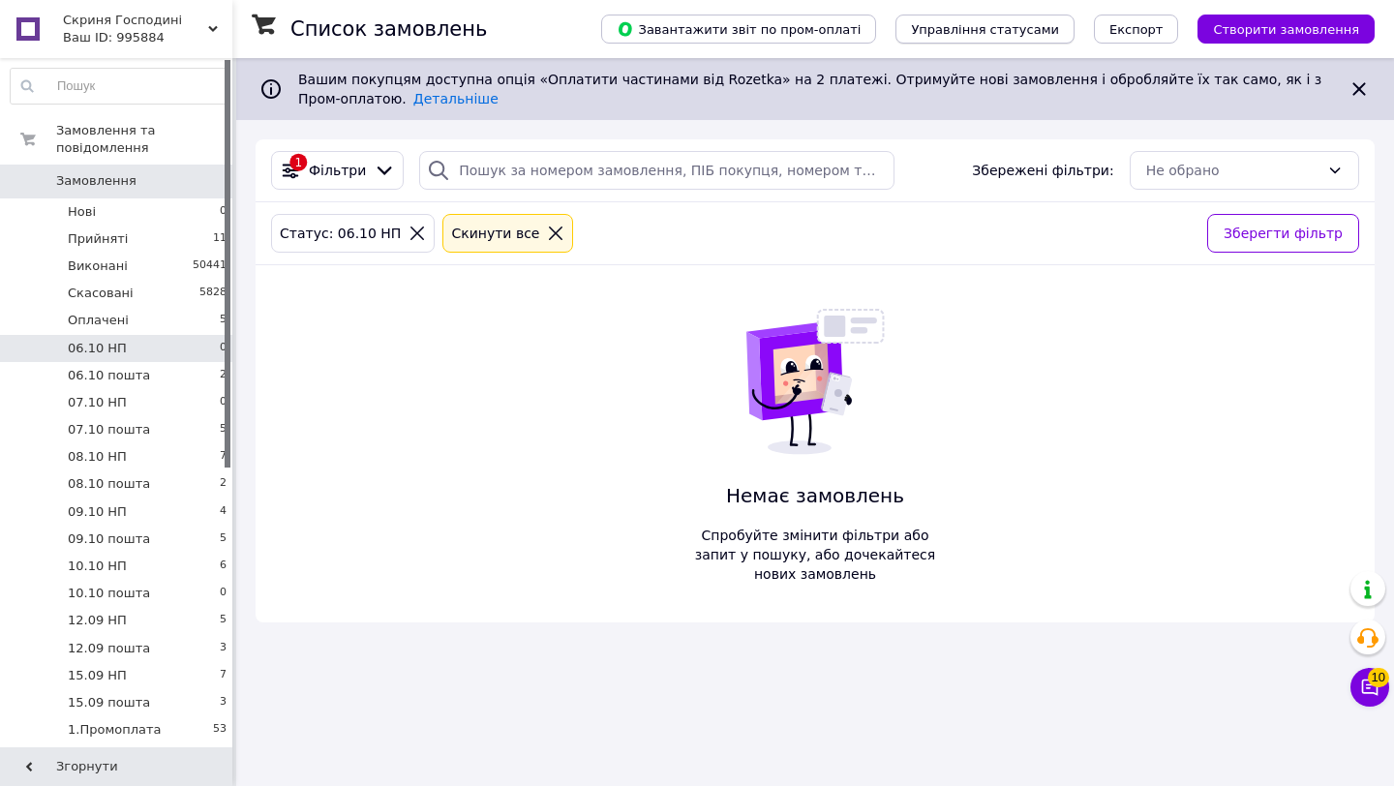
click at [957, 31] on span "Управління статусами" at bounding box center [985, 29] width 148 height 15
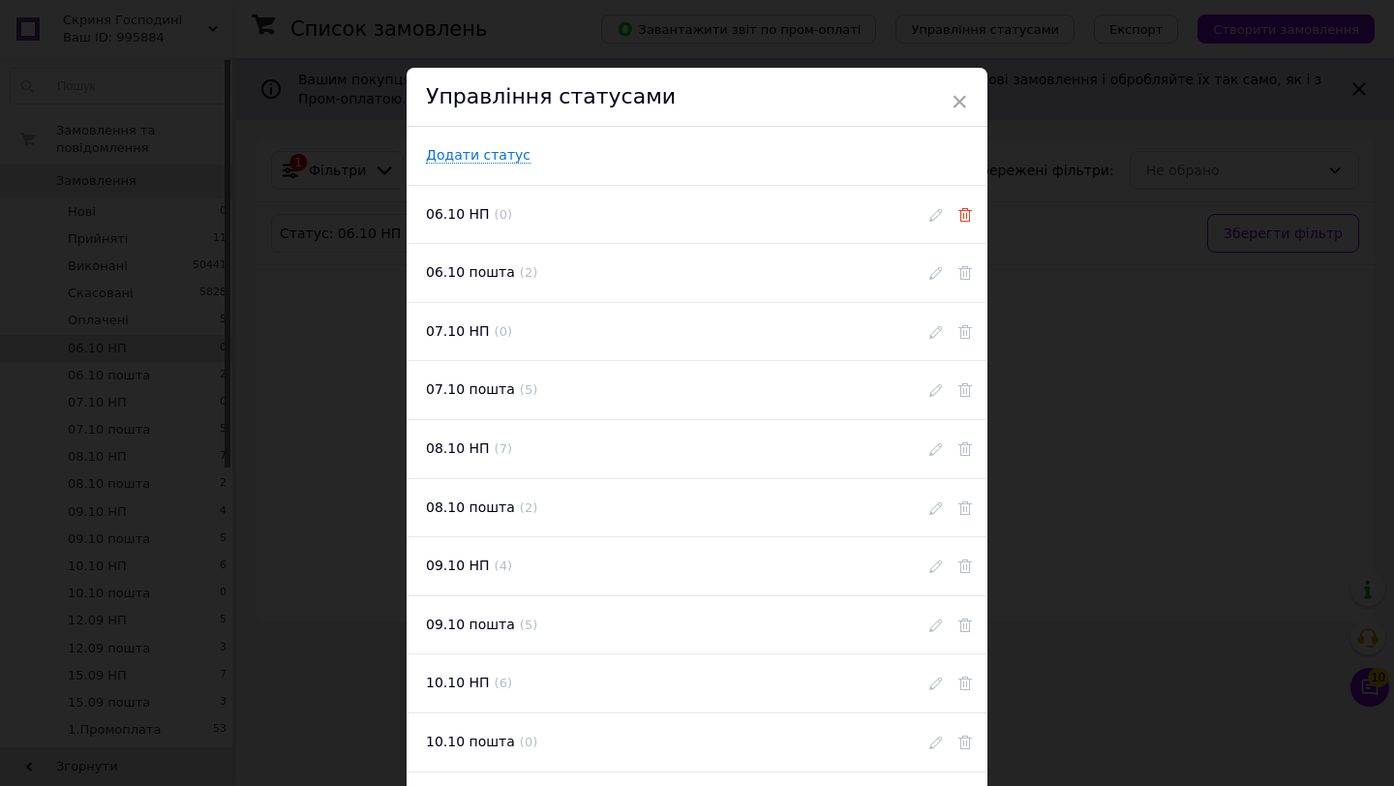
click at [963, 219] on use at bounding box center [965, 215] width 14 height 14
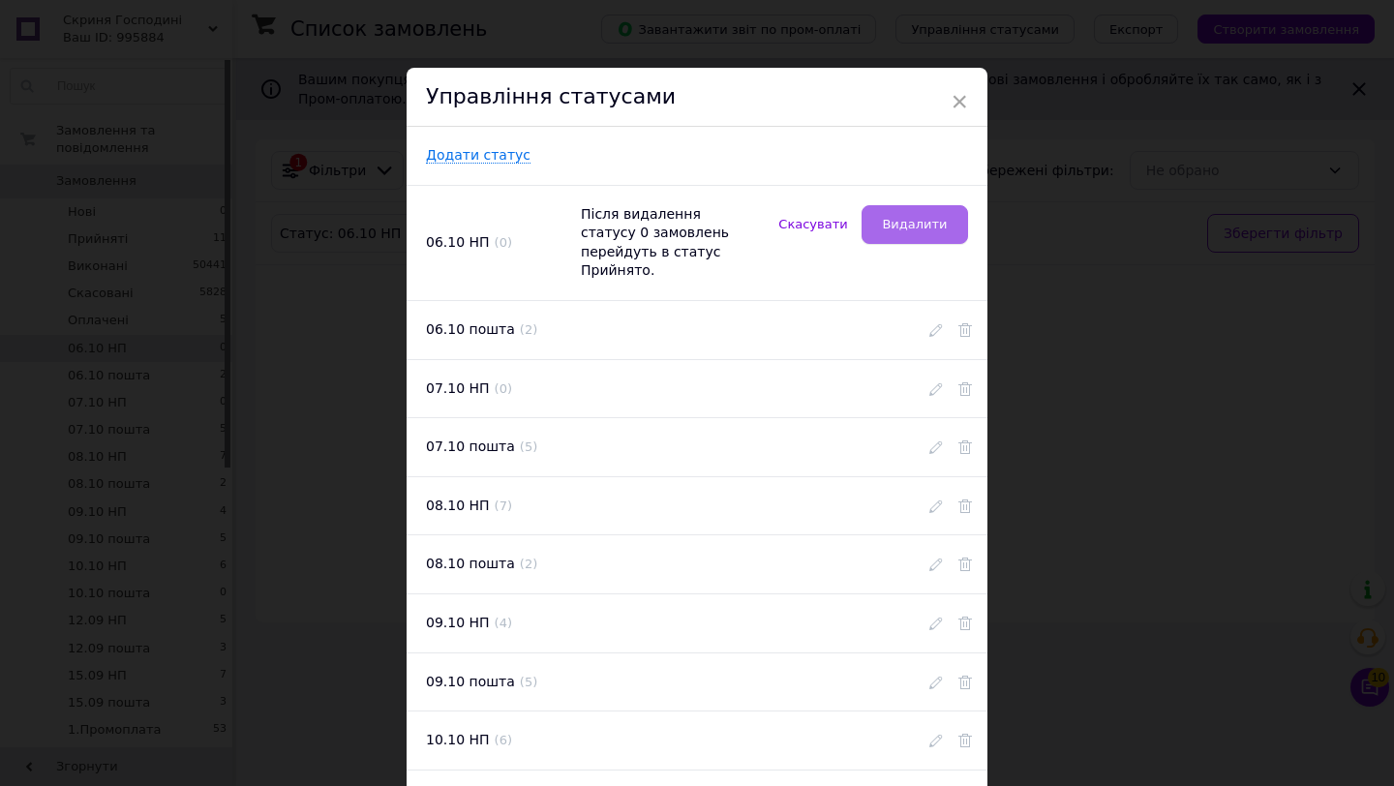
click at [941, 225] on span "Видалити" at bounding box center [914, 224] width 65 height 15
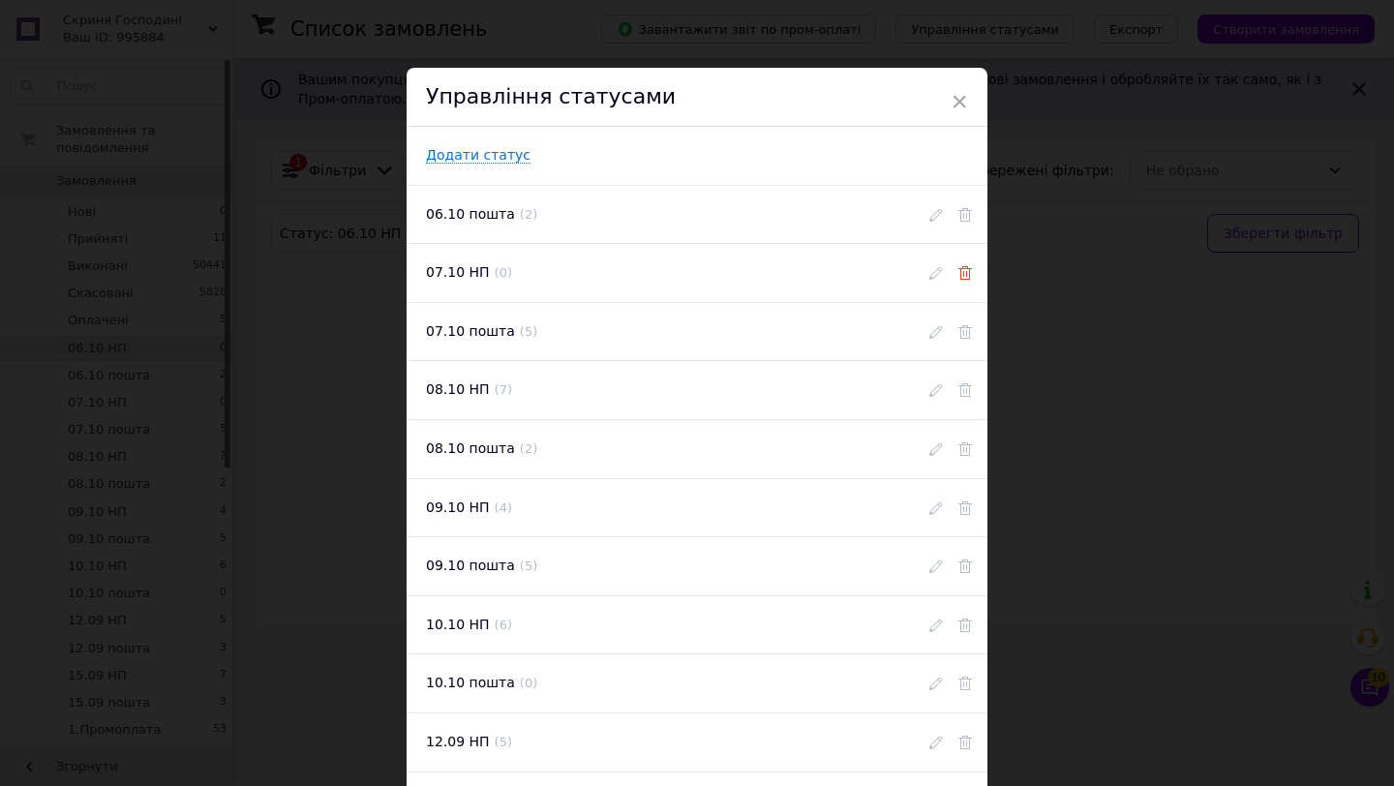
click at [960, 278] on use at bounding box center [965, 273] width 14 height 14
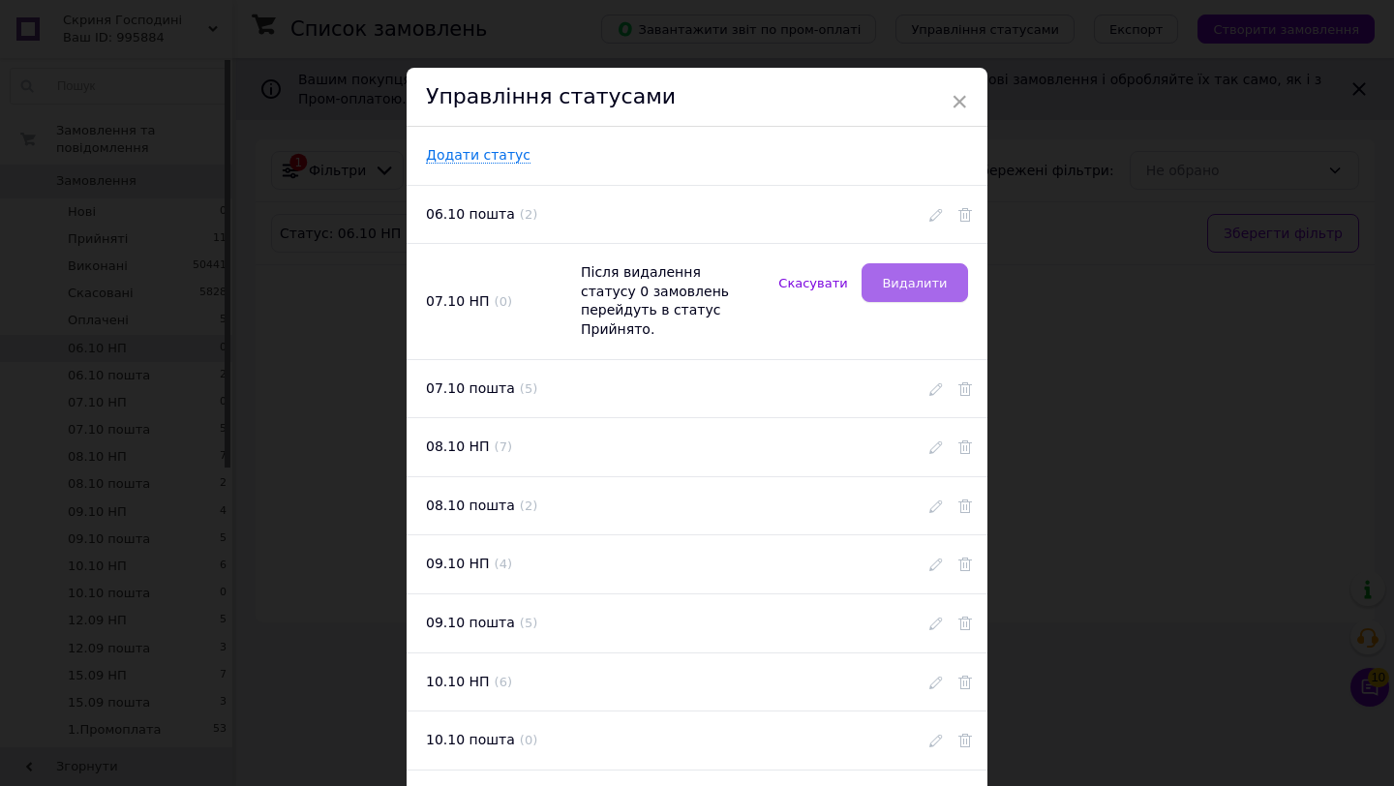
click at [939, 286] on span "Видалити" at bounding box center [914, 283] width 65 height 15
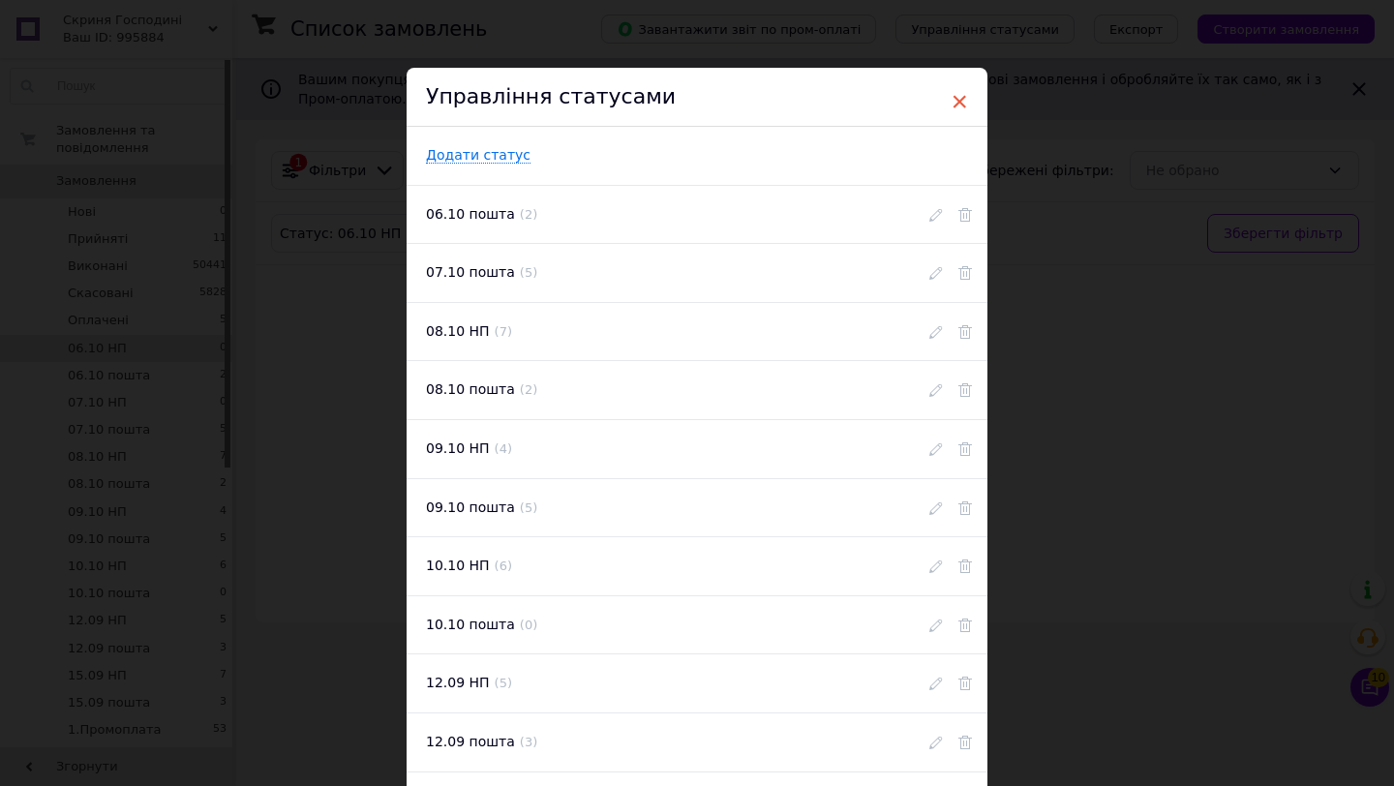
click at [957, 97] on span "×" at bounding box center [958, 101] width 17 height 33
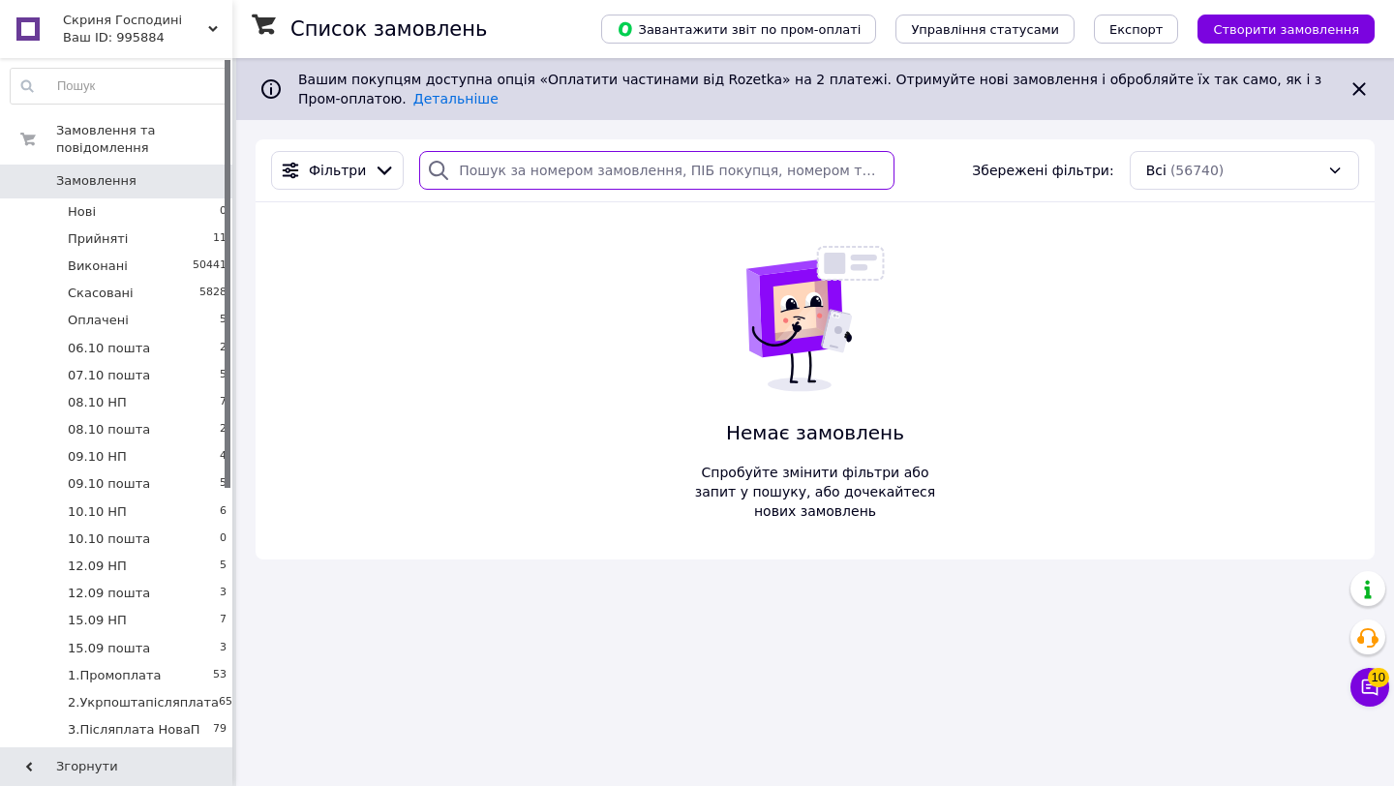
click at [659, 168] on input "search" at bounding box center [656, 170] width 475 height 39
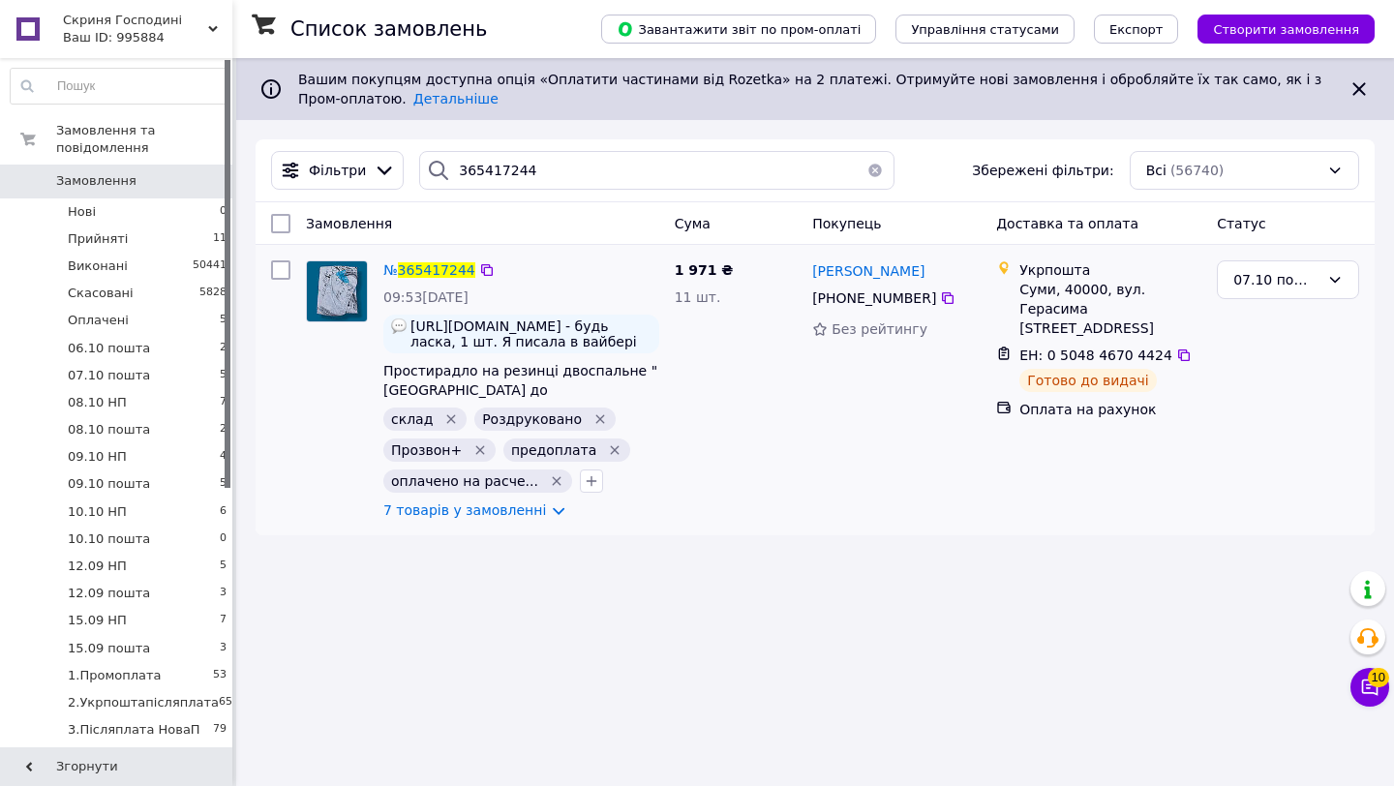
drag, startPoint x: 956, startPoint y: 271, endPoint x: 810, endPoint y: 268, distance: 146.2
click at [810, 268] on div "[PERSON_NAME]" at bounding box center [896, 270] width 172 height 24
copy span "[PERSON_NAME]"
click at [1322, 280] on div "07.10 пошта" at bounding box center [1287, 279] width 142 height 39
click at [1278, 360] on li "Виконано" at bounding box center [1287, 356] width 140 height 35
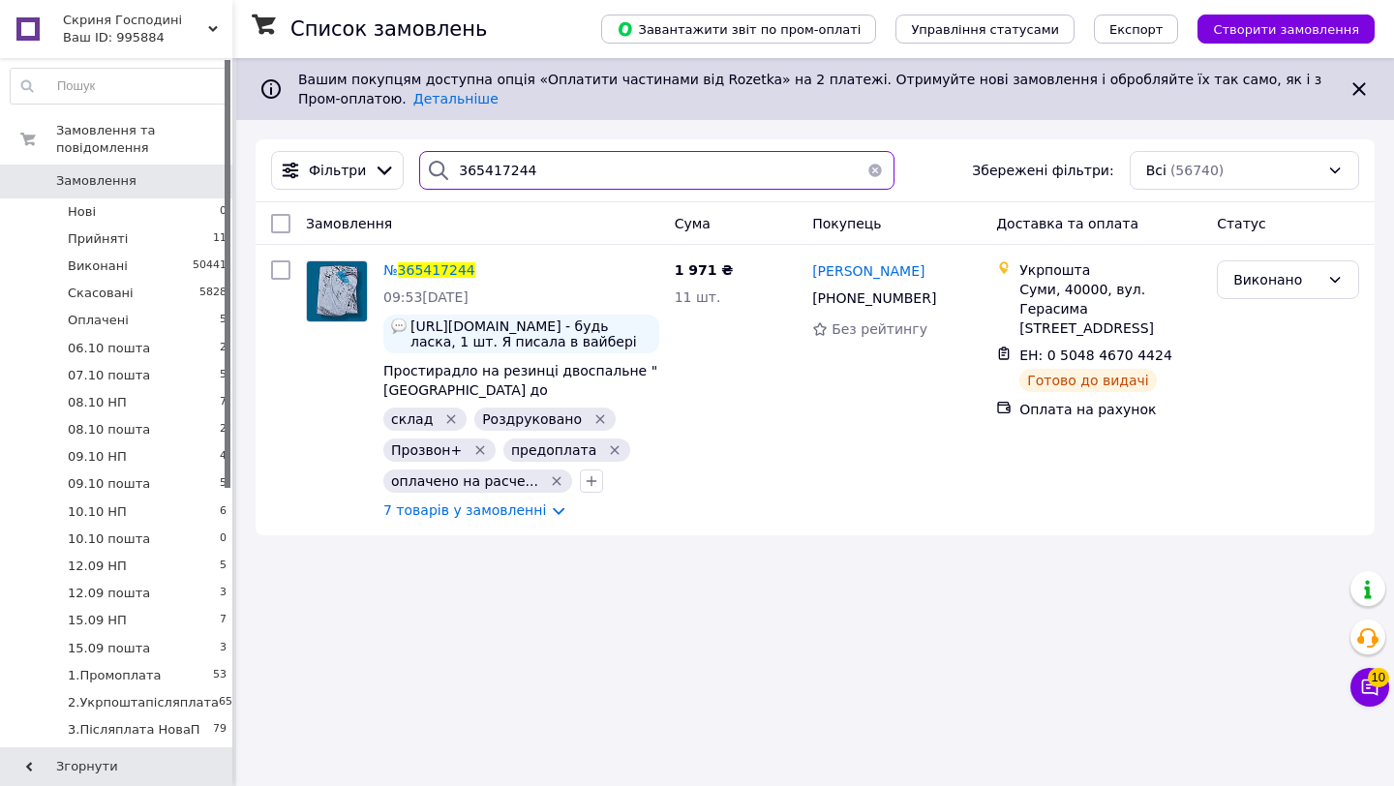
click at [592, 184] on input "365417244" at bounding box center [656, 170] width 475 height 39
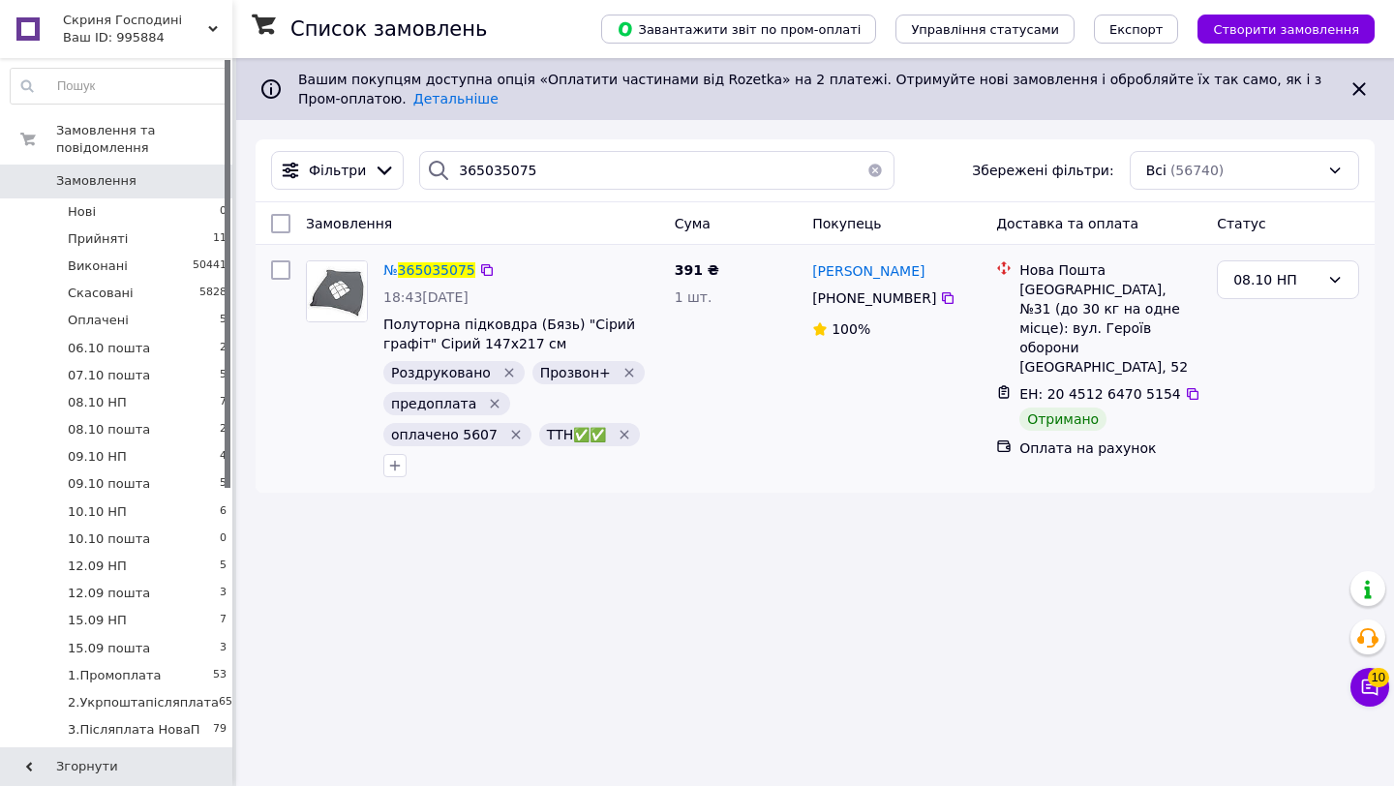
drag, startPoint x: 959, startPoint y: 263, endPoint x: 808, endPoint y: 273, distance: 151.3
click at [808, 273] on div "[PERSON_NAME] [PHONE_NUMBER]%" at bounding box center [896, 369] width 184 height 232
copy span "[PERSON_NAME]"
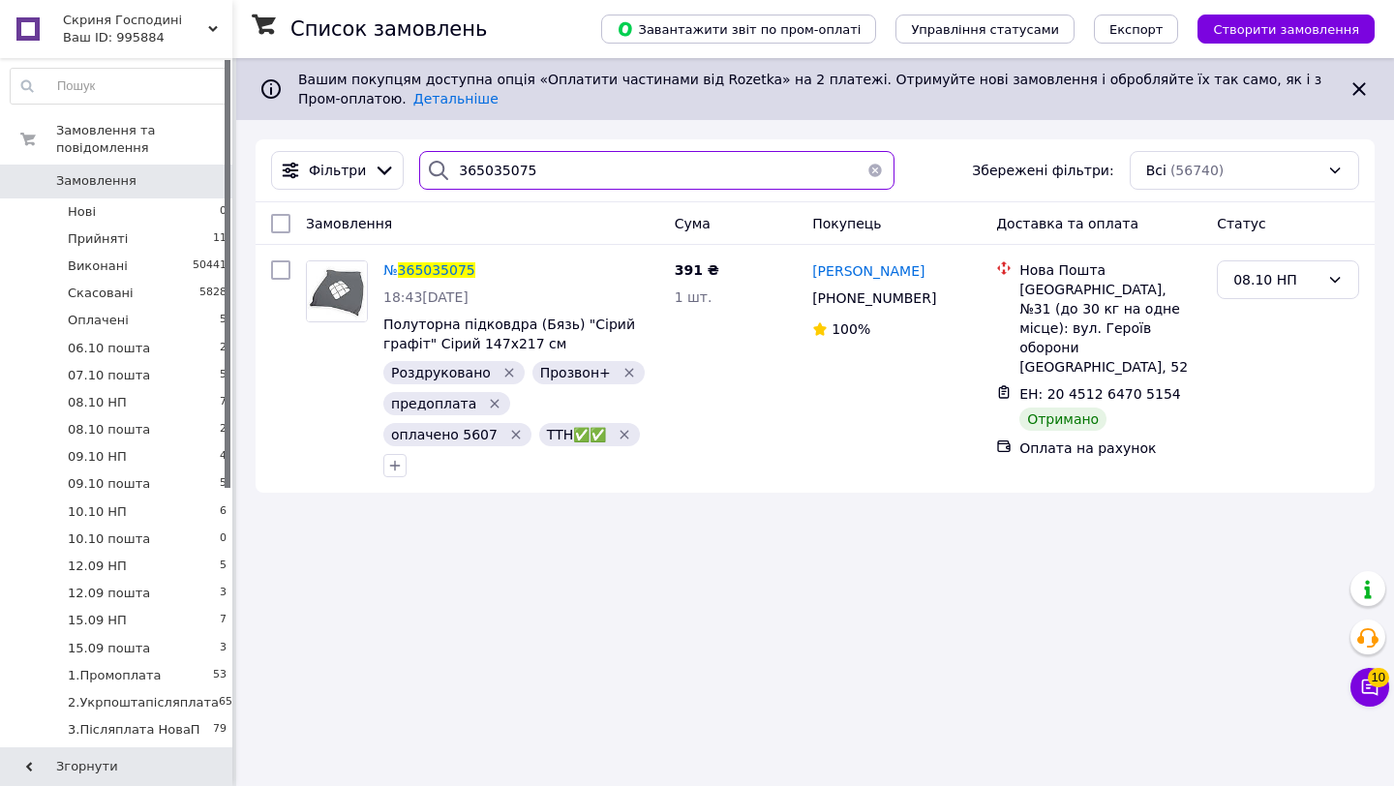
click at [616, 169] on input "365035075" at bounding box center [656, 170] width 475 height 39
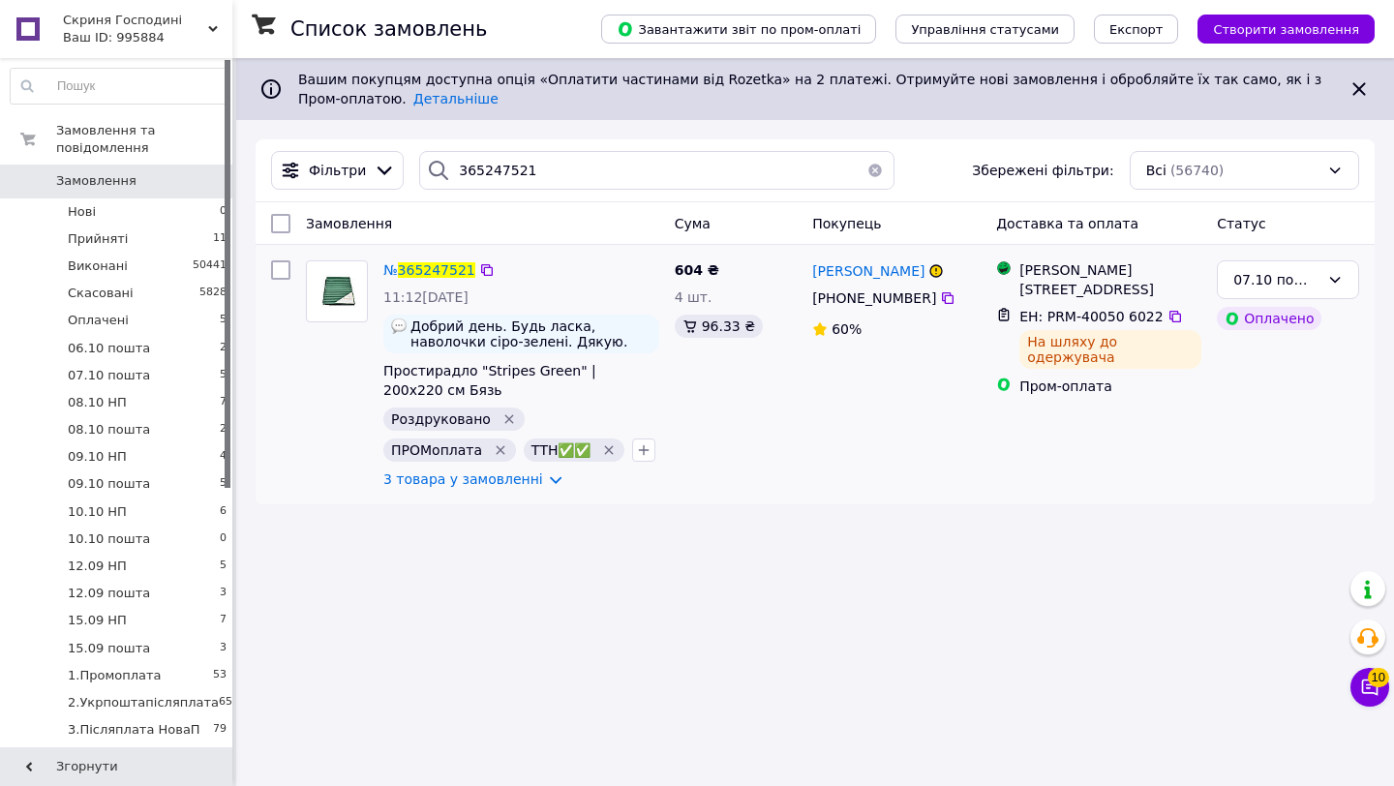
drag, startPoint x: 1154, startPoint y: 263, endPoint x: 1092, endPoint y: 267, distance: 63.0
click at [1092, 267] on div "[PERSON_NAME]" at bounding box center [1110, 269] width 182 height 19
drag, startPoint x: 788, startPoint y: 263, endPoint x: 799, endPoint y: 280, distance: 20.1
click at [799, 280] on div "604 ₴ 4 шт. 96.33 ₴" at bounding box center [736, 375] width 138 height 244
drag, startPoint x: 808, startPoint y: 264, endPoint x: 936, endPoint y: 270, distance: 127.9
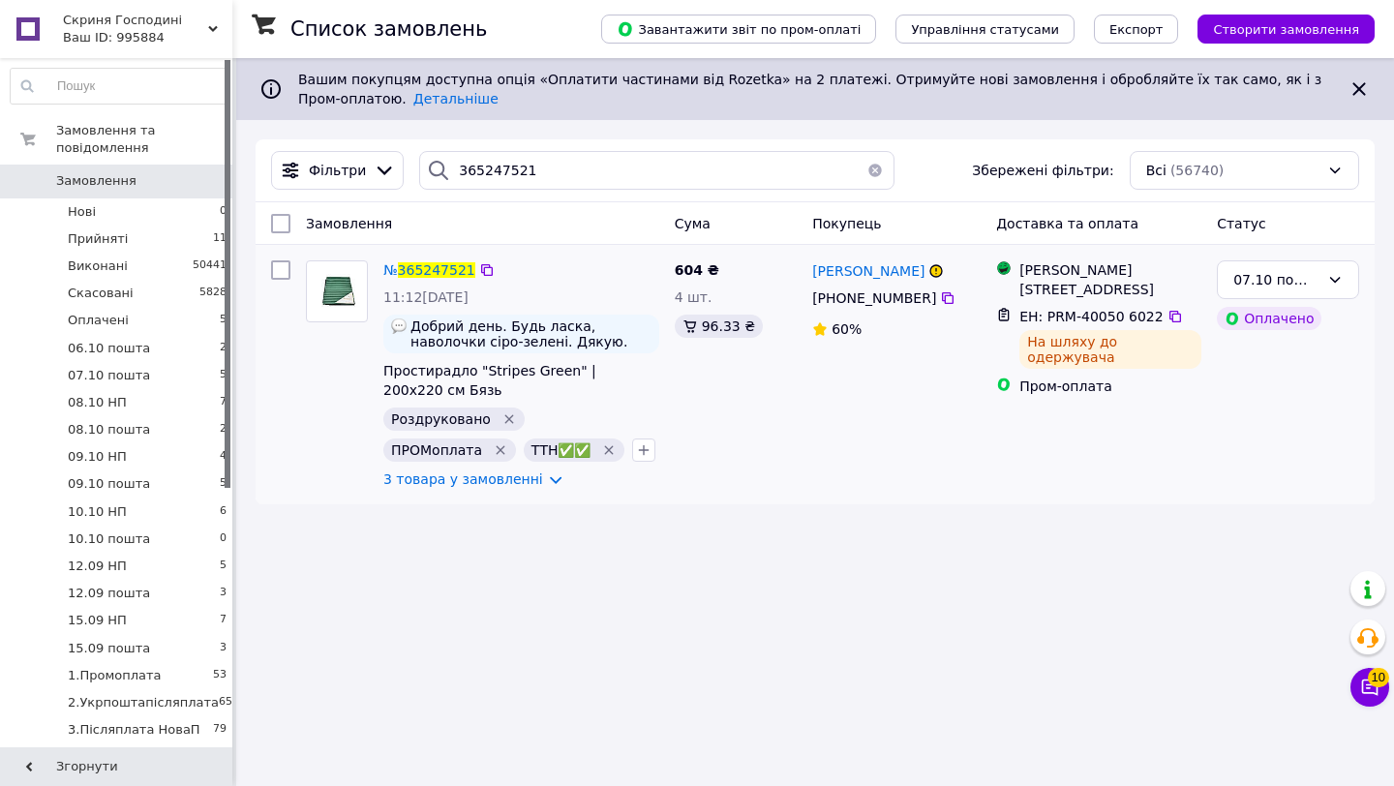
click at [936, 270] on div "[PERSON_NAME] [PHONE_NUMBER]%" at bounding box center [896, 375] width 184 height 244
copy span "[PERSON_NAME]"
click at [1315, 277] on div "07.10 пошта" at bounding box center [1276, 279] width 86 height 21
click at [1309, 418] on li "1.Промоплата" at bounding box center [1287, 413] width 140 height 35
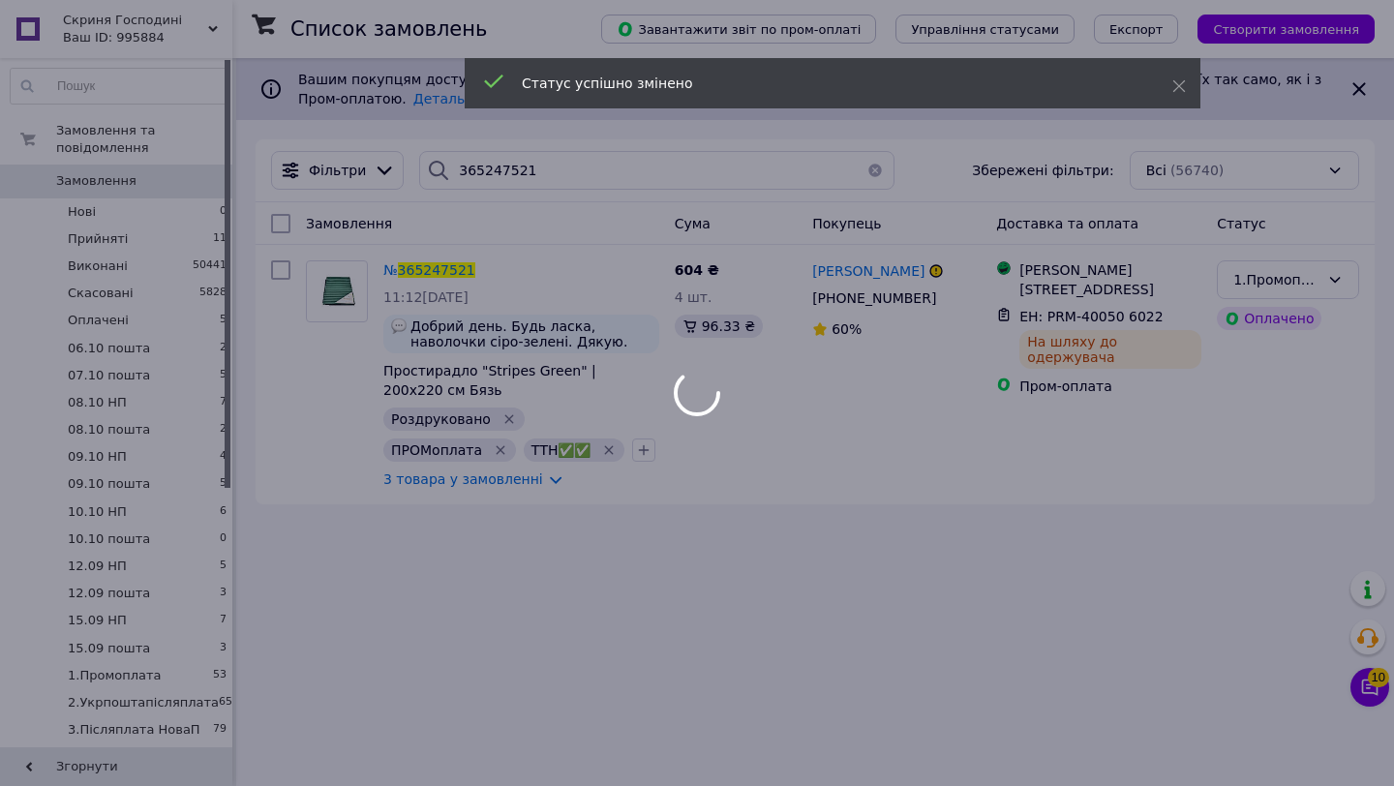
click at [636, 180] on div at bounding box center [697, 393] width 1394 height 786
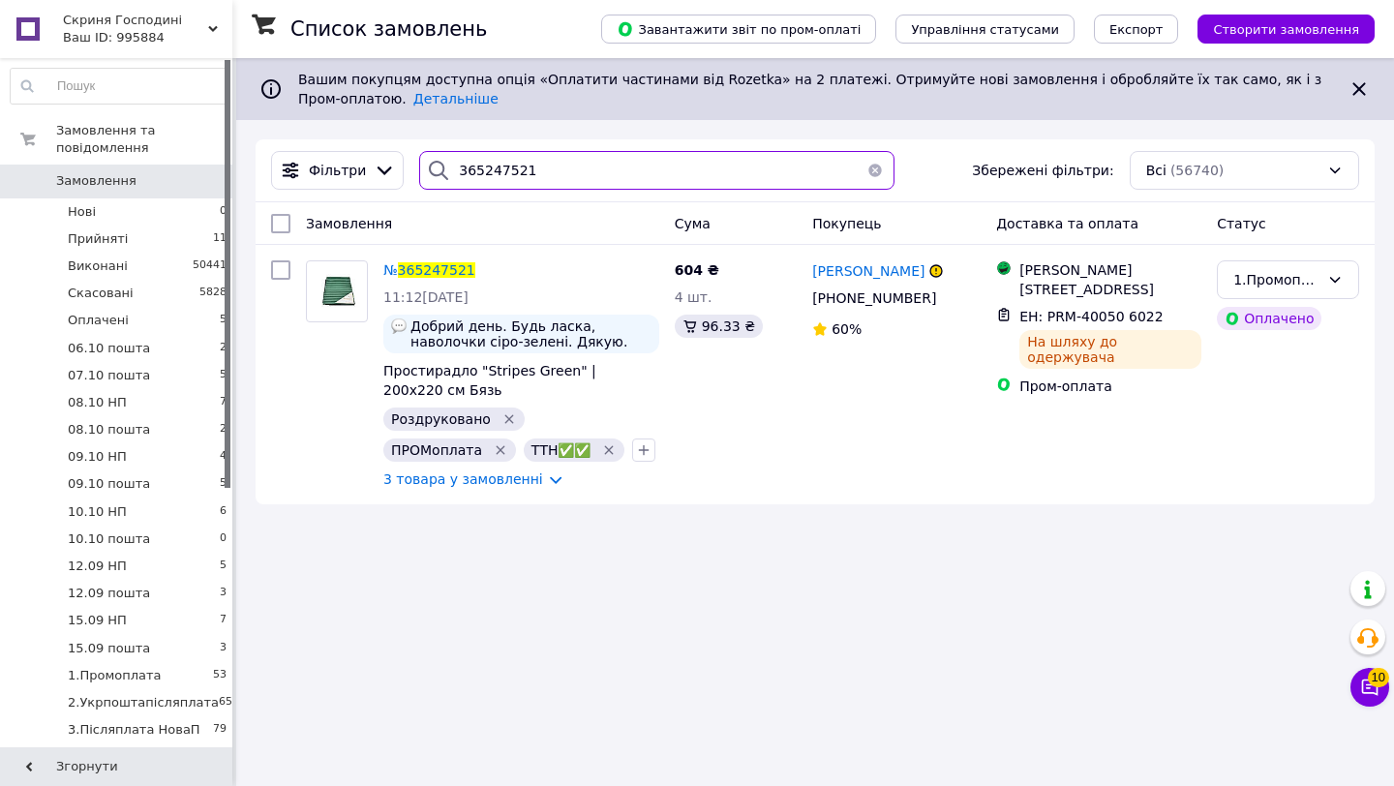
click at [636, 180] on input "365247521" at bounding box center [656, 170] width 475 height 39
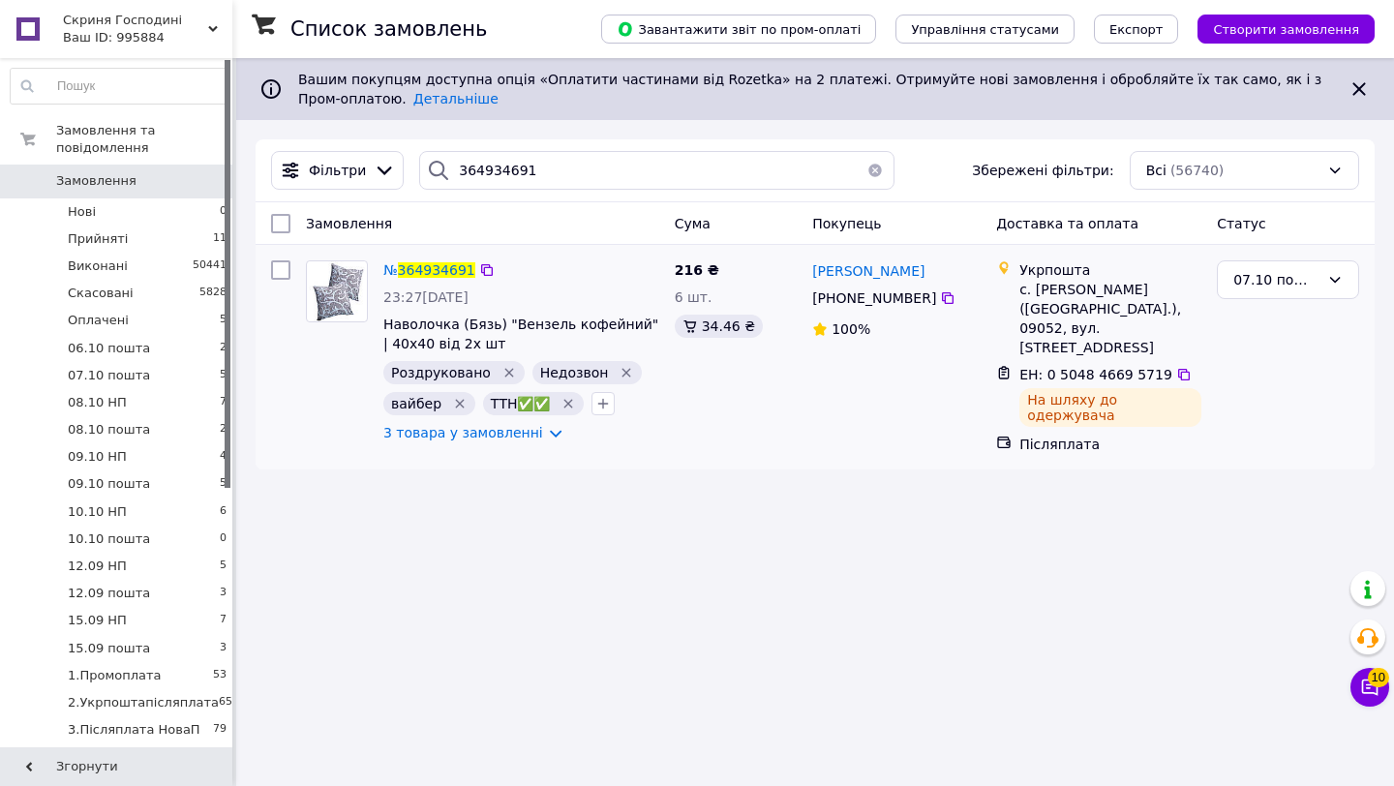
drag, startPoint x: 948, startPoint y: 267, endPoint x: 805, endPoint y: 269, distance: 143.2
click at [805, 269] on div "[PERSON_NAME] [PHONE_NUMBER]%" at bounding box center [896, 357] width 184 height 209
copy span "[PERSON_NAME]"
click at [1310, 284] on div "07.10 пошта" at bounding box center [1276, 279] width 86 height 21
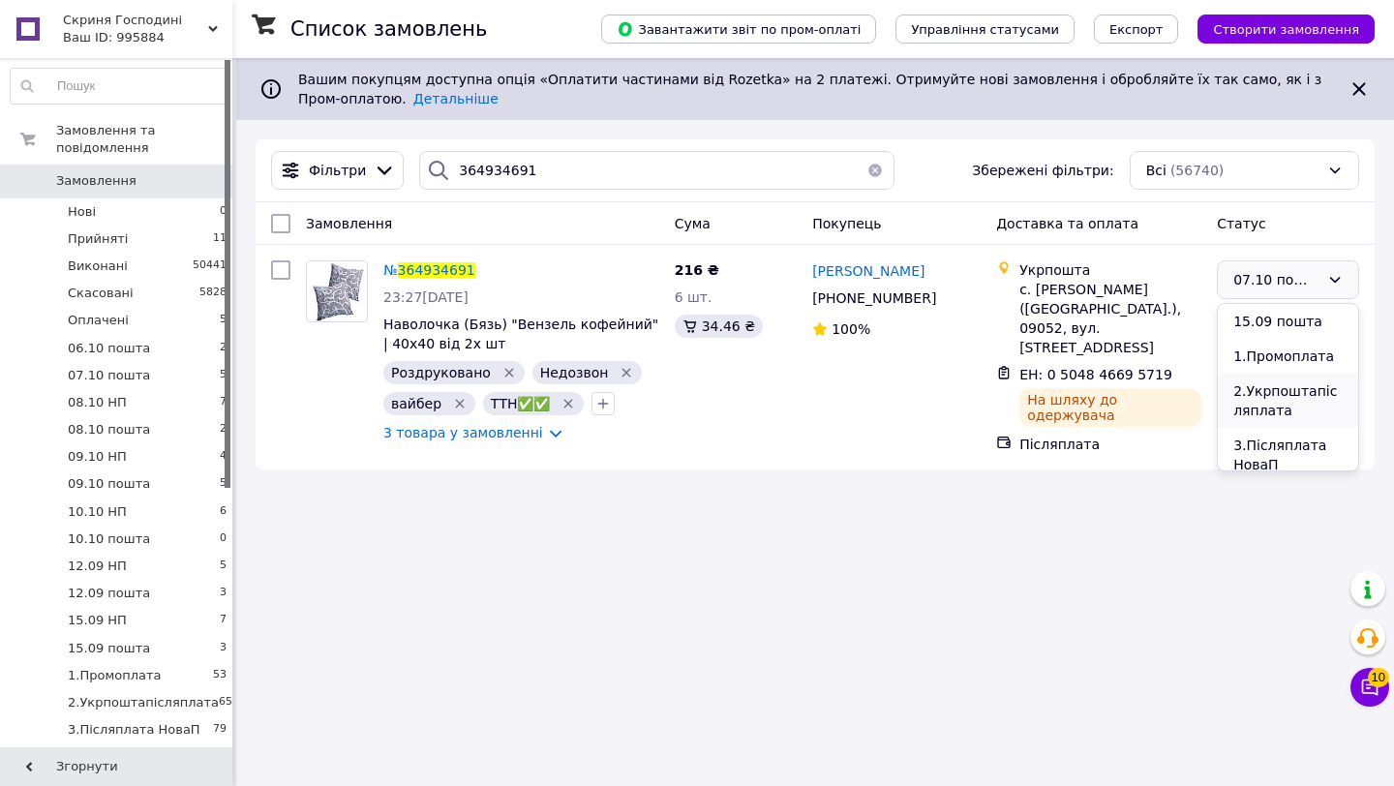
click at [1298, 399] on li "2.Укрпоштапісляплата" at bounding box center [1287, 401] width 140 height 54
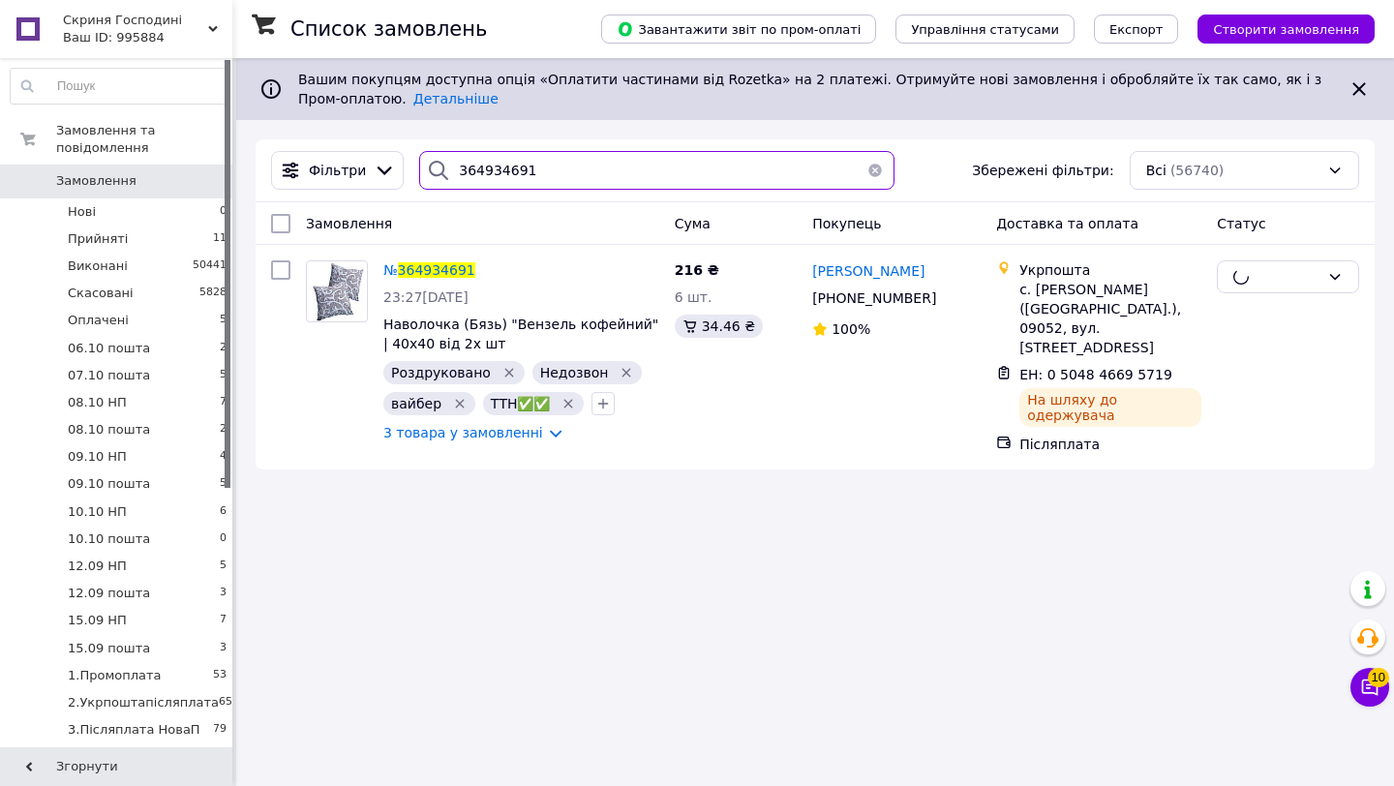
click at [586, 177] on input "364934691" at bounding box center [656, 170] width 475 height 39
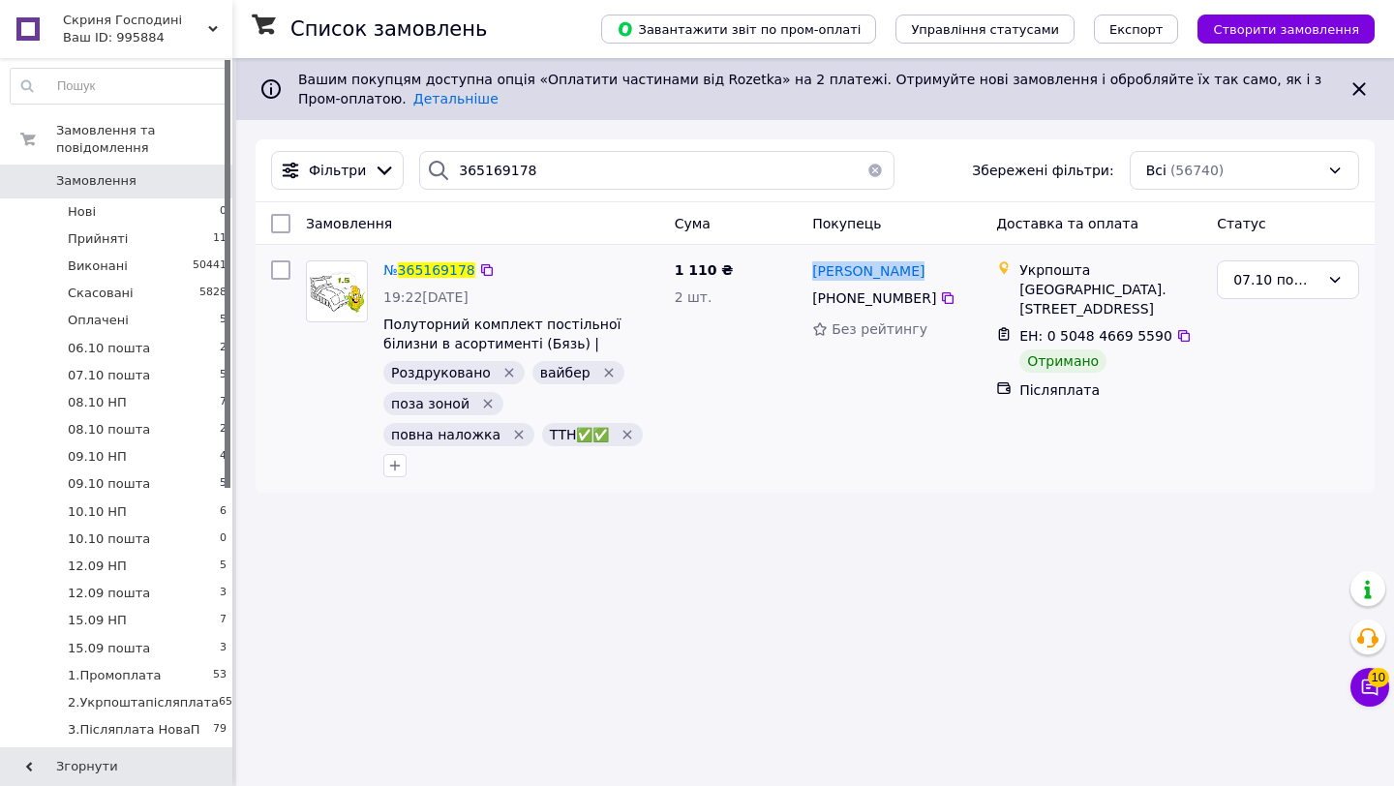
drag, startPoint x: 950, startPoint y: 274, endPoint x: 811, endPoint y: 271, distance: 139.4
click at [811, 271] on div "[PERSON_NAME]" at bounding box center [896, 270] width 172 height 24
copy span "[PERSON_NAME]"
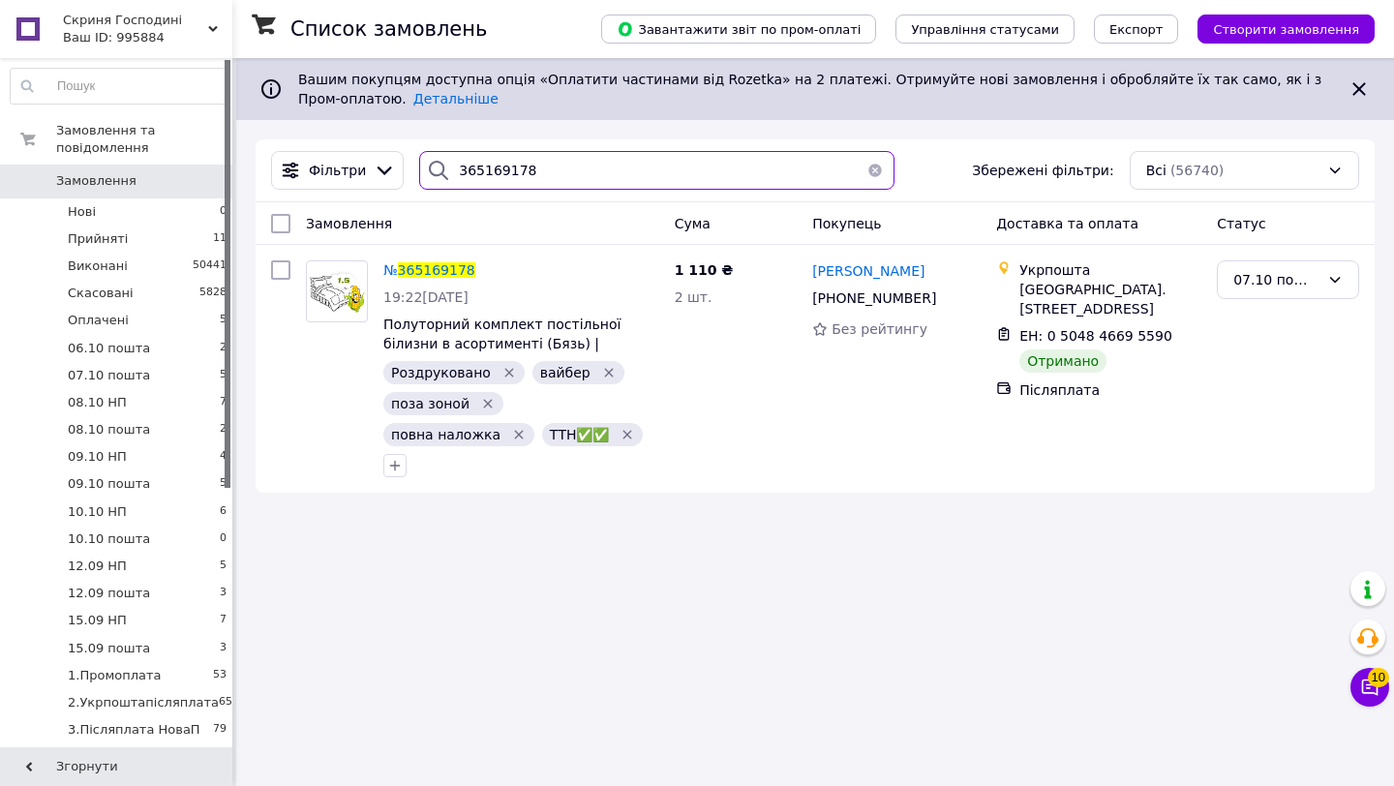
click at [580, 174] on input "365169178" at bounding box center [656, 170] width 475 height 39
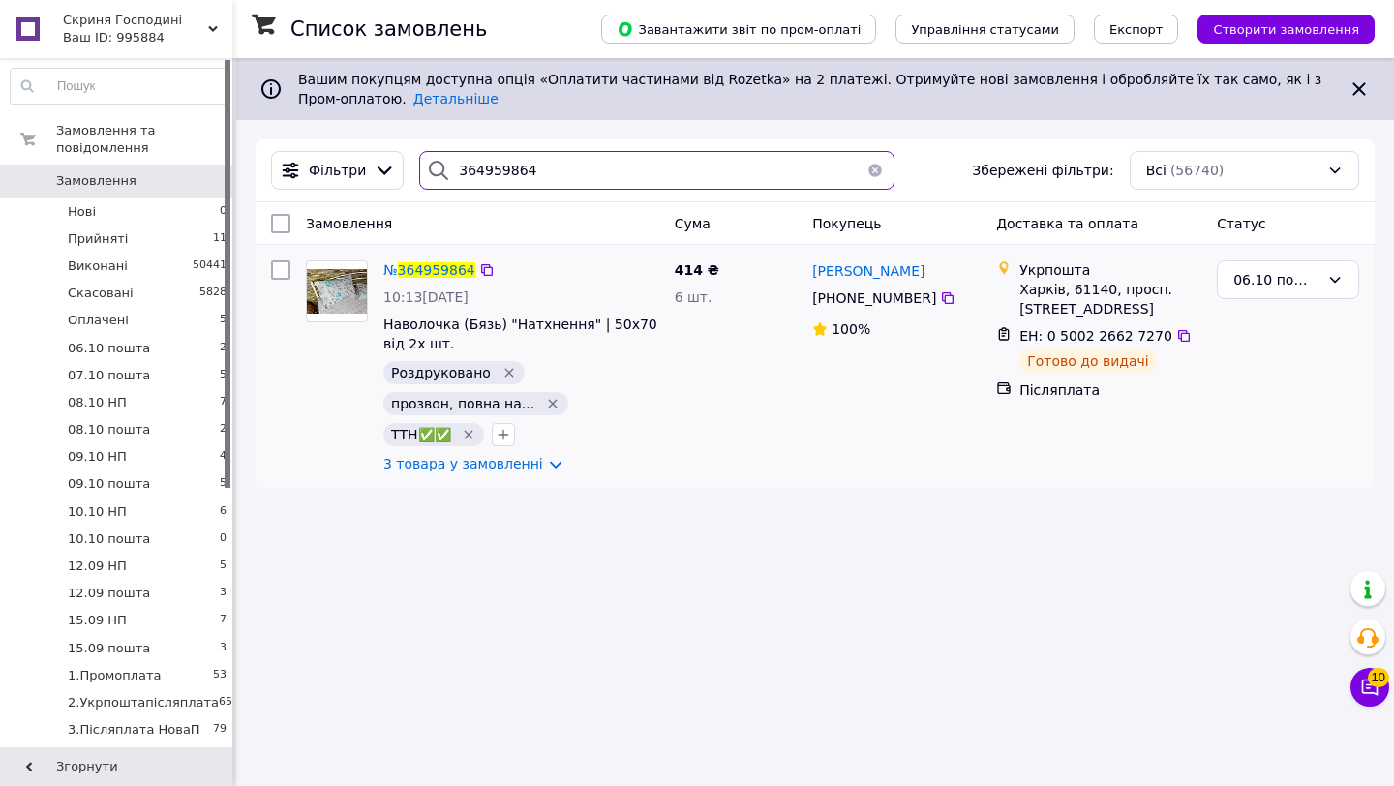
type input "364959864"
drag, startPoint x: 944, startPoint y: 263, endPoint x: 813, endPoint y: 269, distance: 130.8
click at [813, 269] on div "[PERSON_NAME]" at bounding box center [896, 270] width 172 height 24
copy span "[PERSON_NAME]"
